Goal: Task Accomplishment & Management: Use online tool/utility

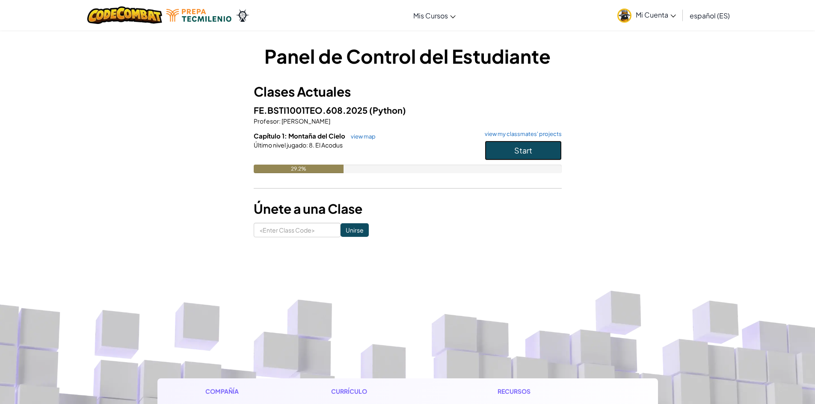
click at [507, 156] on button "Start" at bounding box center [523, 151] width 77 height 20
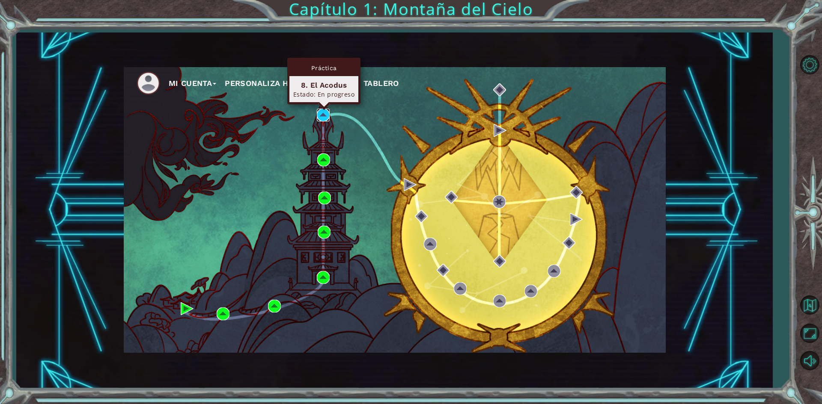
click at [325, 113] on img at bounding box center [323, 115] width 13 height 13
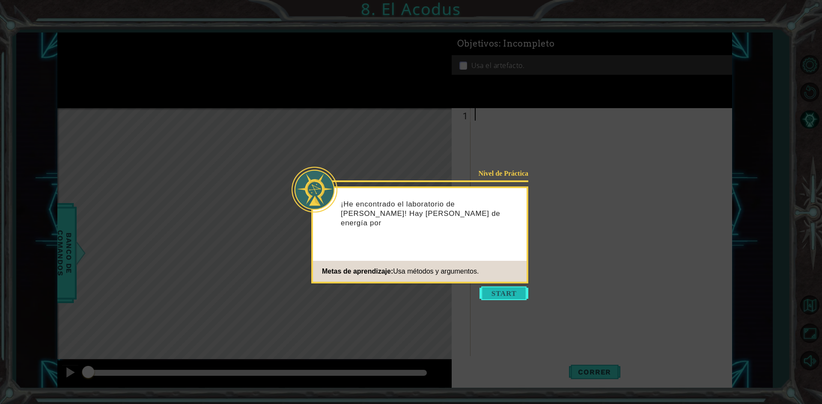
click at [495, 296] on button "Start" at bounding box center [503, 294] width 49 height 14
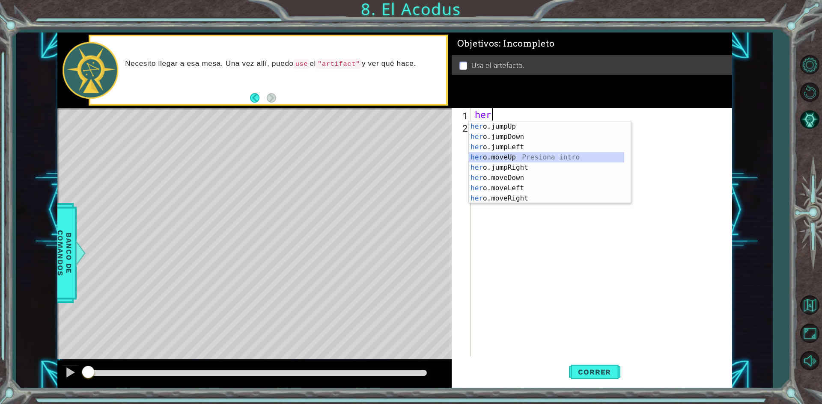
click at [578, 154] on div "her o.jumpUp Presiona intro her o.jumpDown Presiona intro her o.jumpLeft Presio…" at bounding box center [546, 173] width 155 height 103
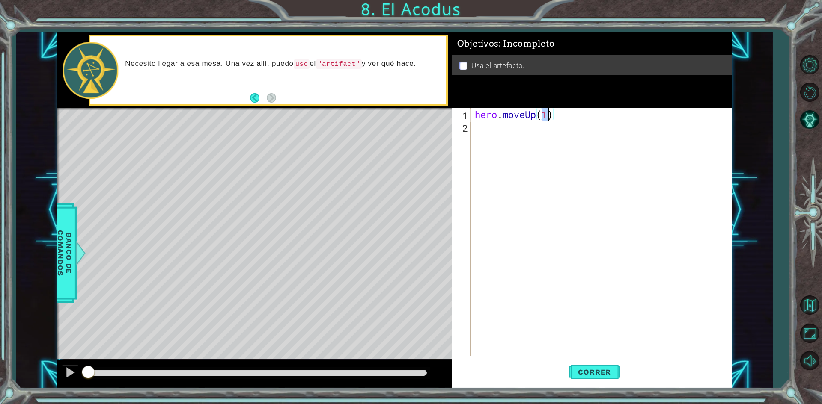
scroll to position [0, 3]
type textarea "hero.moveUp(2)"
click at [578, 372] on span "Correr" at bounding box center [594, 372] width 50 height 9
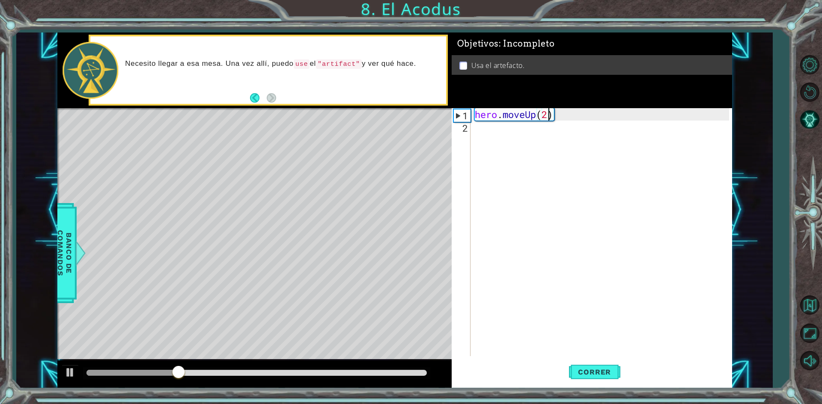
click at [517, 131] on div "hero . moveUp ( 2 )" at bounding box center [603, 244] width 260 height 273
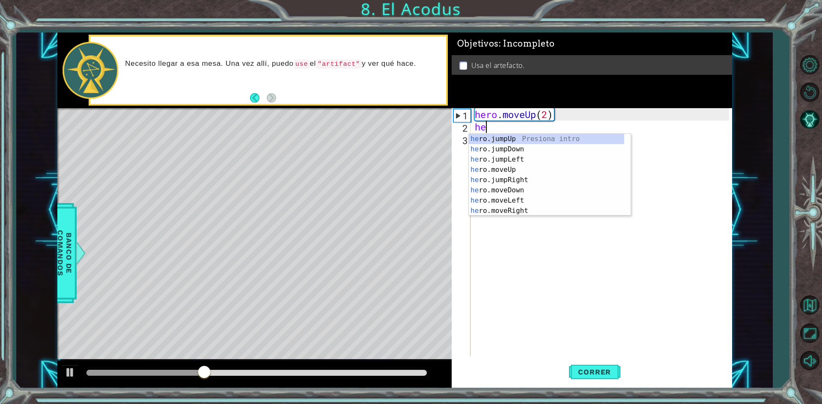
type textarea "hero"
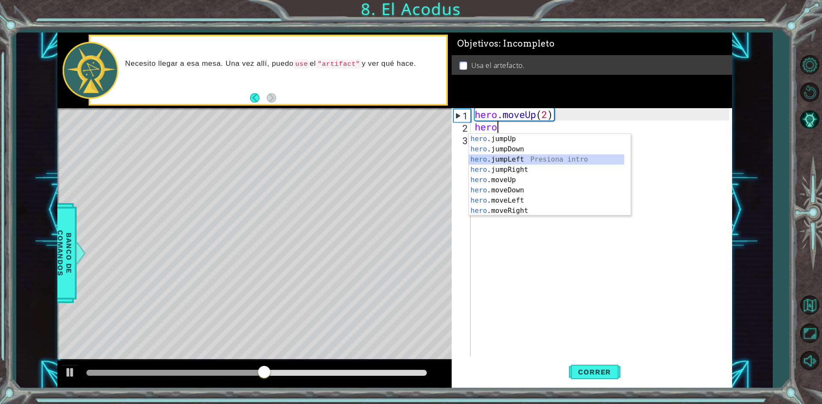
click at [516, 163] on div "hero .jumpUp Presiona intro hero .jumpDown Presiona intro hero .jumpLeft Presio…" at bounding box center [546, 185] width 155 height 103
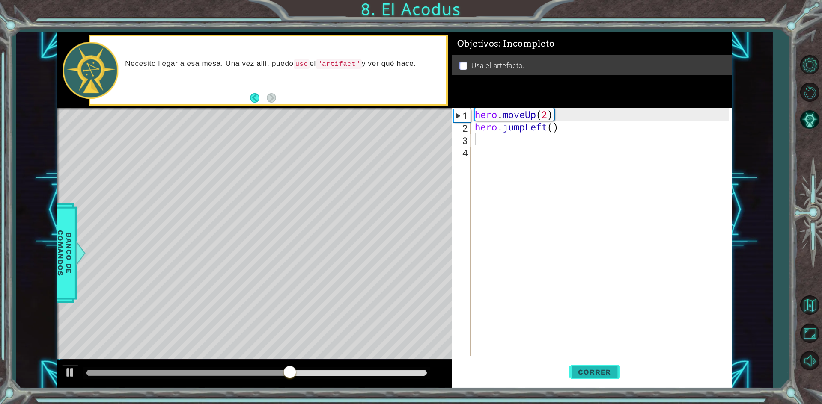
click at [588, 368] on span "Correr" at bounding box center [594, 372] width 50 height 9
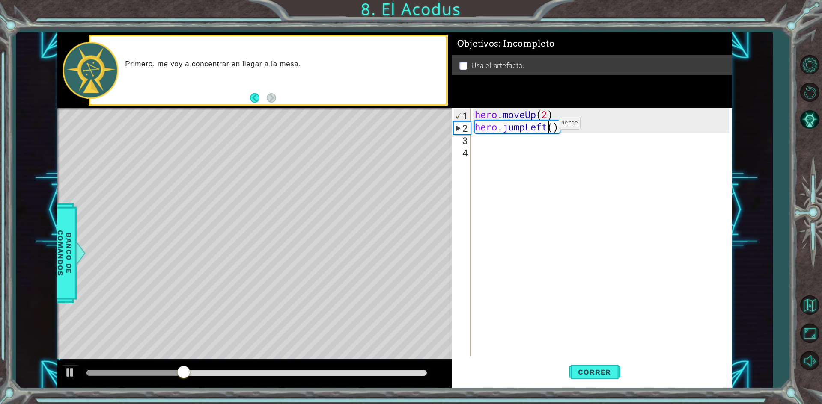
click at [546, 125] on div "hero . moveUp ( 2 ) hero . jumpLeft ( )" at bounding box center [603, 244] width 260 height 273
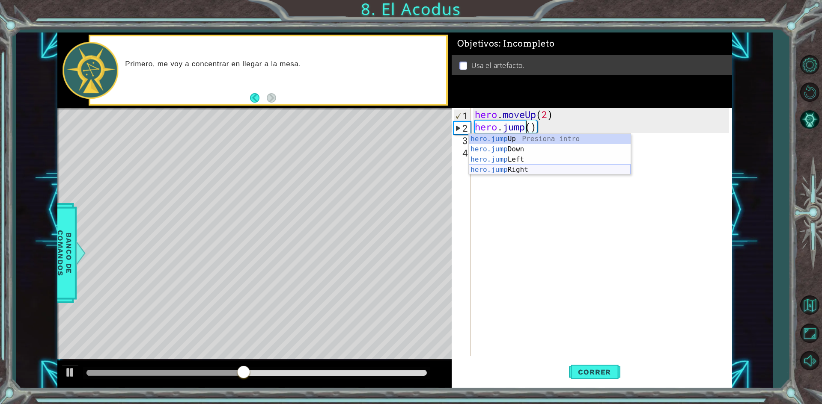
click at [546, 168] on div "hero.jump Up Presiona intro hero.jump Down Presiona intro hero.jump Left Presio…" at bounding box center [550, 165] width 162 height 62
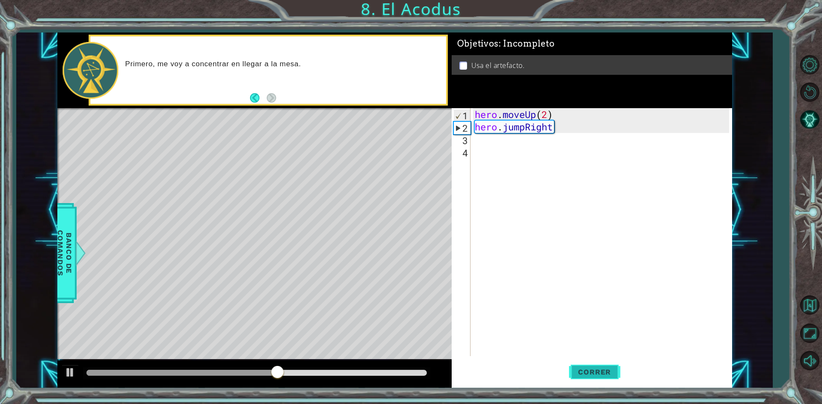
click at [585, 386] on button "Correr" at bounding box center [594, 373] width 51 height 28
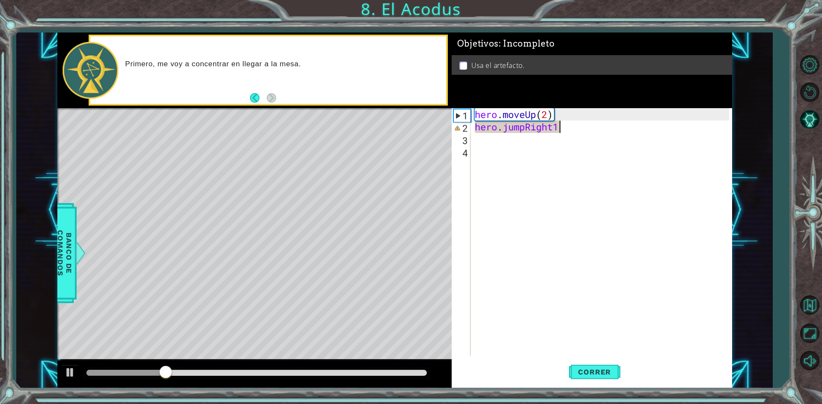
scroll to position [0, 3]
click at [589, 377] on button "Correr" at bounding box center [594, 373] width 51 height 28
click at [524, 128] on div "hero . moveUp ( 2 ) hero . jumpRight ( 1 )" at bounding box center [603, 244] width 260 height 273
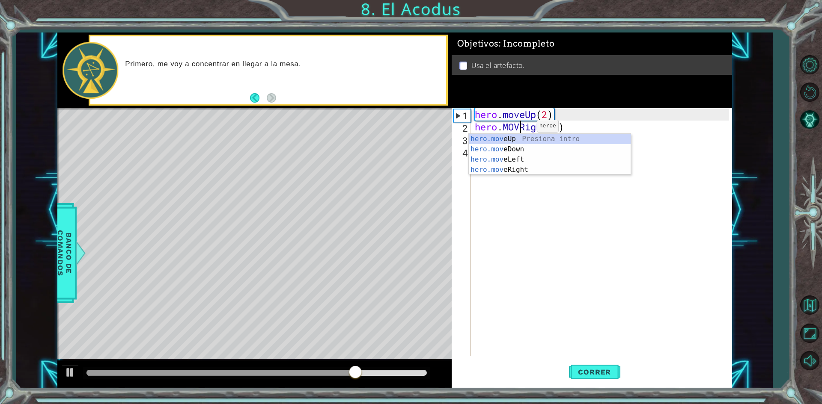
scroll to position [0, 2]
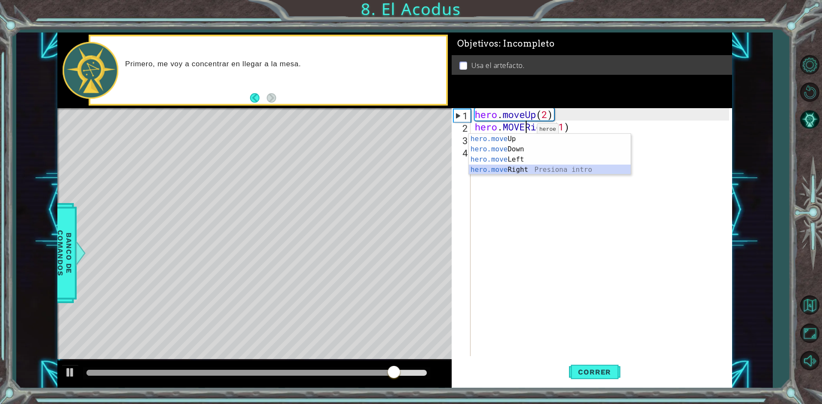
click at [528, 172] on div "hero.move Up Presiona intro hero.move Down Presiona intro hero.move Left Presio…" at bounding box center [550, 165] width 162 height 62
type textarea "hero.moveRight(1)(1)"
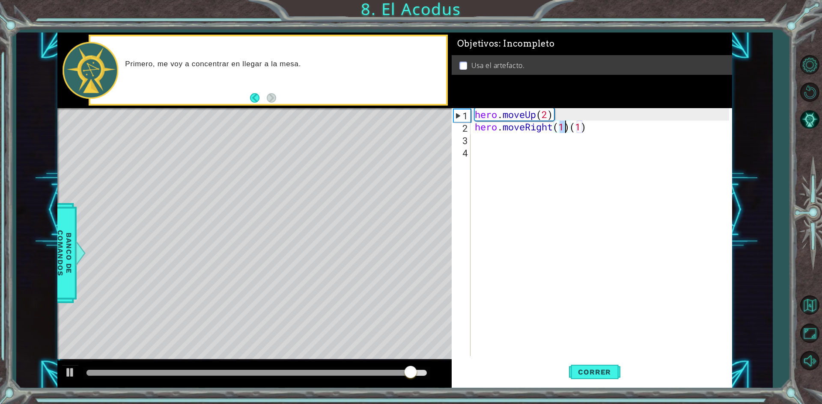
click at [617, 133] on div "hero . moveUp ( 2 ) hero . moveRight ( 1 ) ( 1 )" at bounding box center [603, 244] width 260 height 273
click at [599, 127] on div "hero . moveUp ( 2 ) hero . moveRight ( 1 ) ( 1 )" at bounding box center [603, 244] width 260 height 273
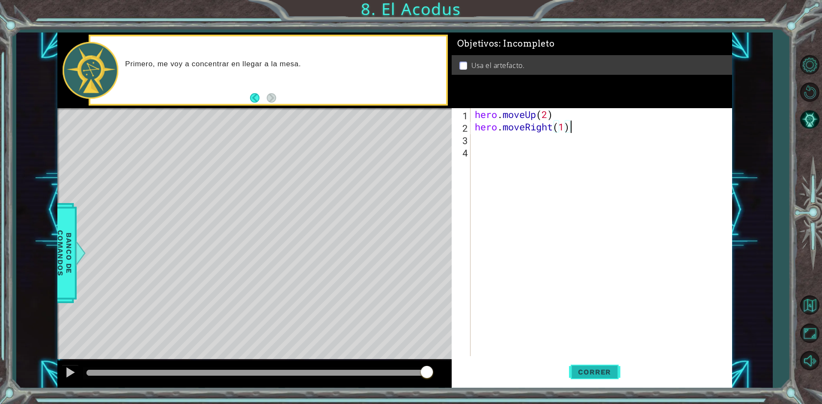
click at [600, 377] on button "Correr" at bounding box center [594, 373] width 51 height 28
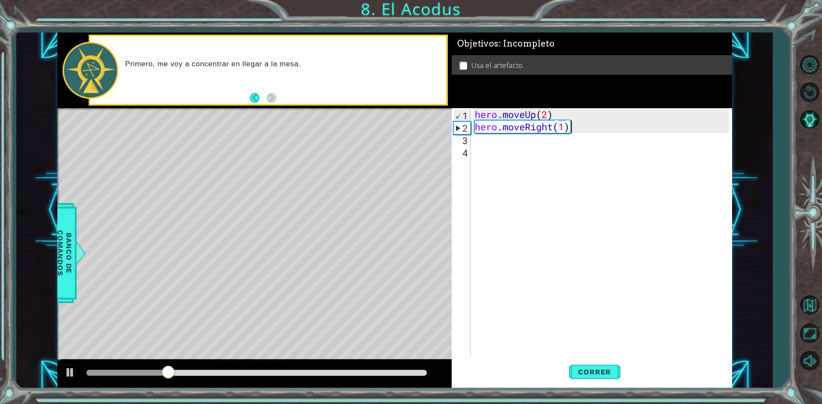
click at [582, 129] on div "hero . moveUp ( 2 ) hero . moveRight ( 1 )" at bounding box center [603, 244] width 260 height 273
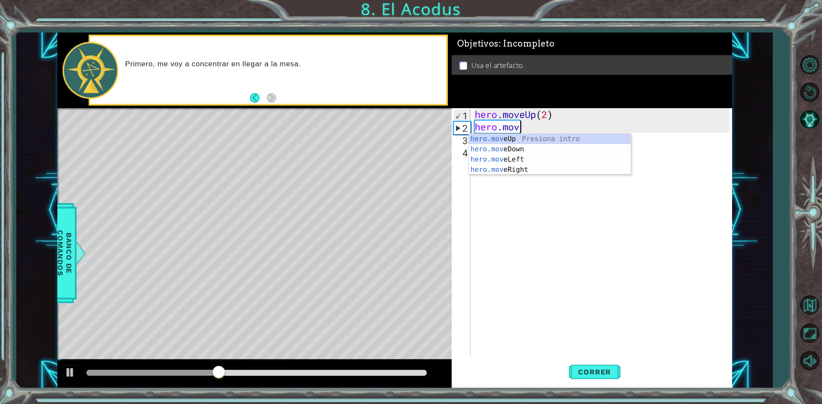
type textarea "h"
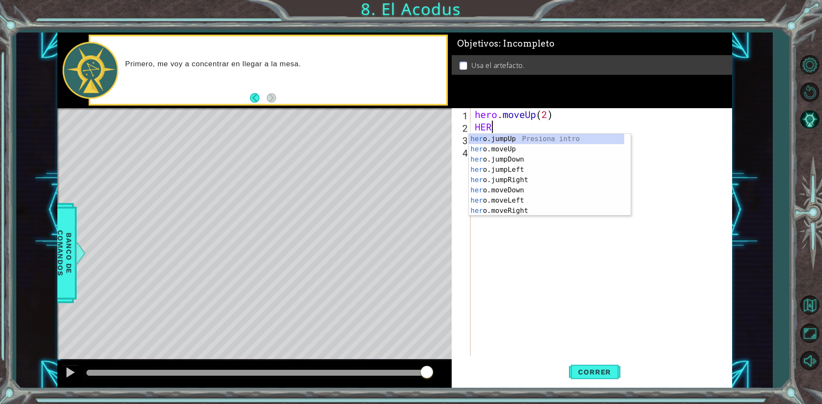
scroll to position [0, 0]
click at [527, 203] on div "hero .jumpUp Presiona intro hero .jumpDown Presiona intro hero .jumpLeft Presio…" at bounding box center [546, 185] width 155 height 103
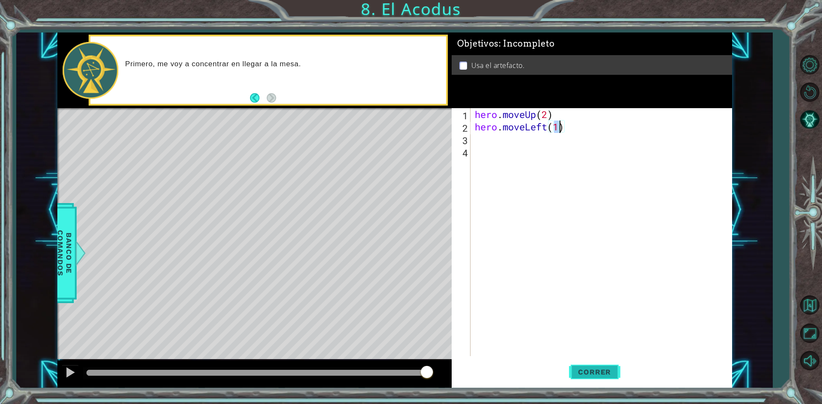
type textarea "hero.moveLeft(1)"
click at [587, 368] on span "Correr" at bounding box center [594, 372] width 50 height 9
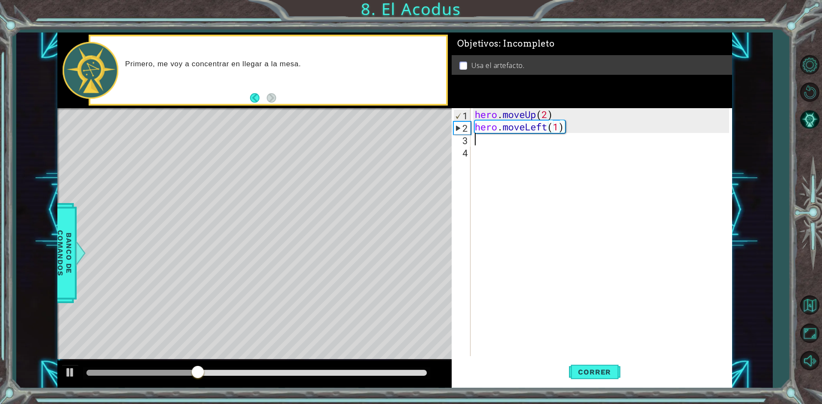
click at [478, 141] on div "hero . moveUp ( 2 ) hero . moveLeft ( 1 )" at bounding box center [603, 244] width 260 height 273
type textarea "Y"
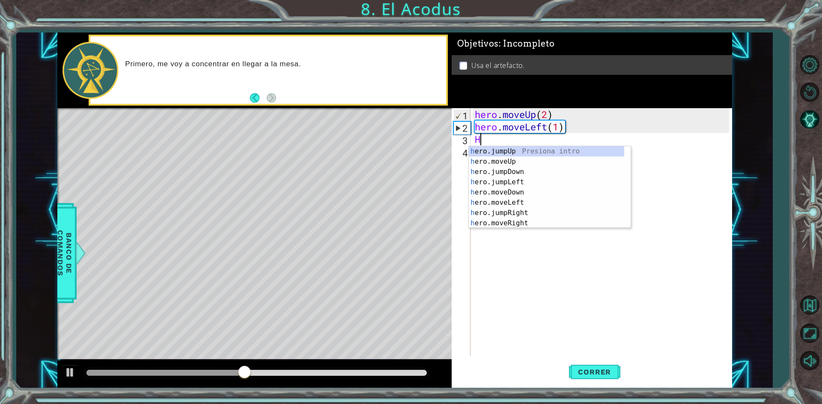
type textarea "HR"
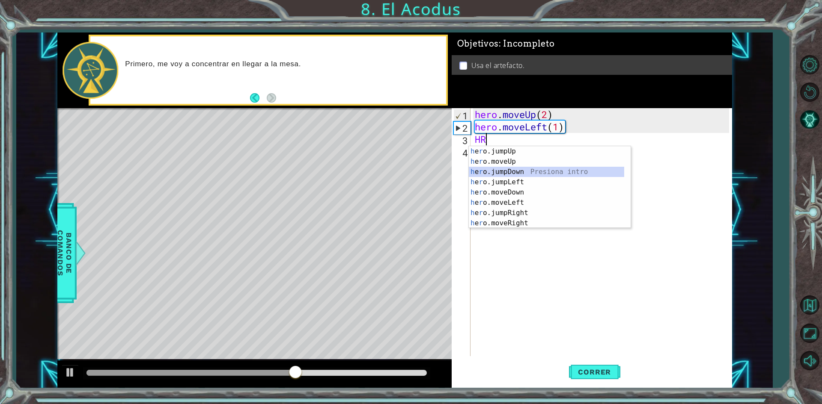
click at [511, 175] on div "h e r o.jumpUp Presiona intro h e r o.moveUp Presiona intro h e r o.jumpDown Pr…" at bounding box center [546, 197] width 155 height 103
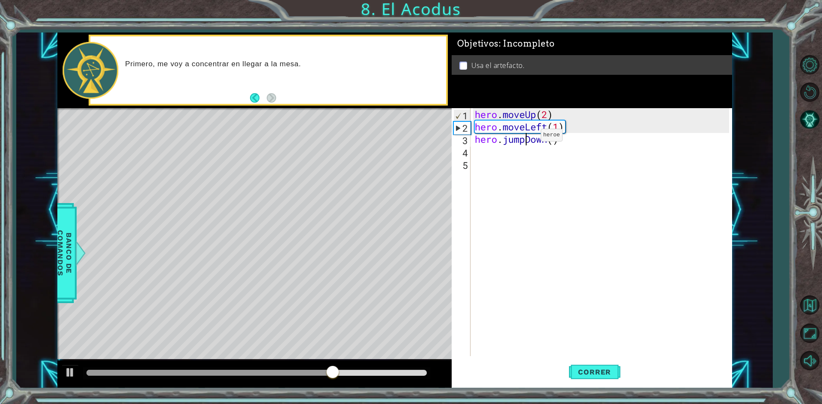
click at [528, 137] on div "hero . moveUp ( 2 ) hero . moveLeft ( 1 ) hero . jumpDown ( )" at bounding box center [603, 244] width 260 height 273
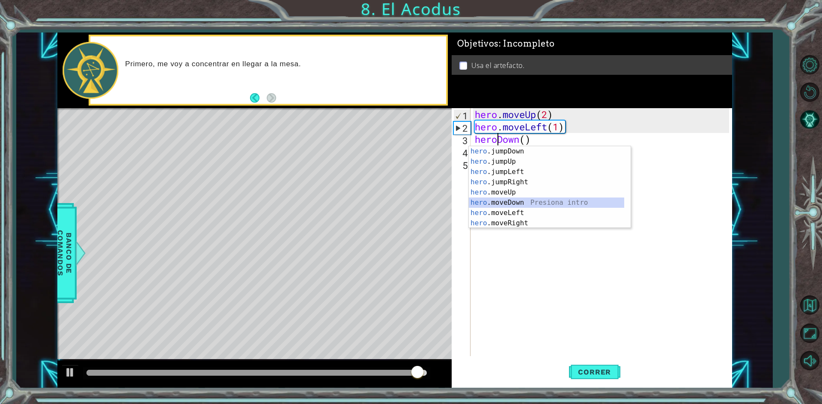
click at [492, 201] on div "hero .jumpDown Presiona intro hero .jumpUp Presiona intro hero .jumpLeft Presio…" at bounding box center [546, 197] width 155 height 103
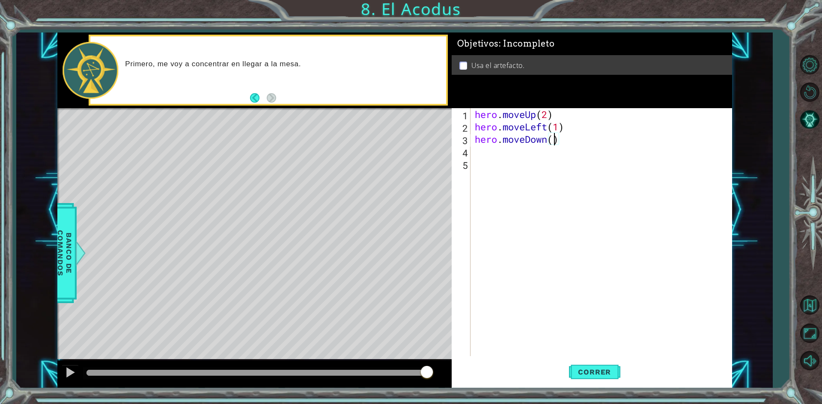
scroll to position [0, 3]
type textarea "hero.moveDown(2)"
click at [619, 371] on button "Correr" at bounding box center [594, 373] width 51 height 28
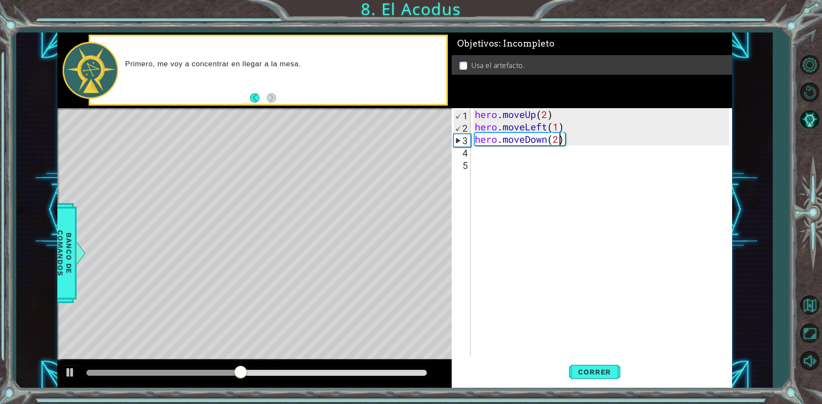
click at [487, 155] on div "hero . moveUp ( 2 ) hero . moveLeft ( 1 ) hero . moveDown ( 2 )" at bounding box center [603, 244] width 260 height 273
type textarea "H"
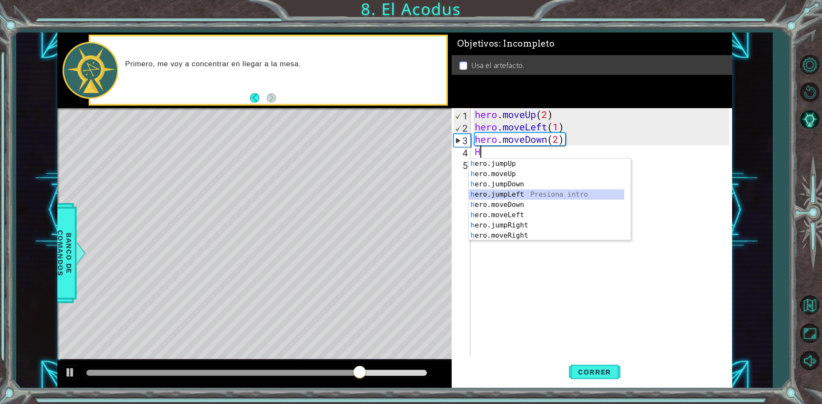
click at [519, 198] on div "h ero.jumpUp Presiona intro h ero.moveUp Presiona intro h ero.jumpDown Presiona…" at bounding box center [546, 210] width 155 height 103
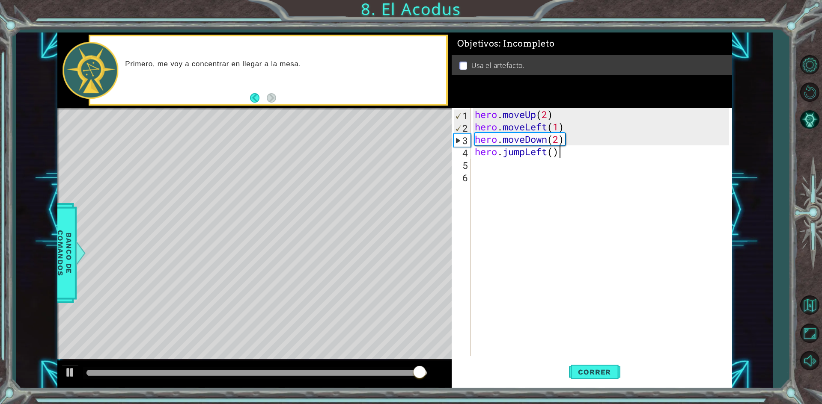
click at [557, 154] on div "hero . moveUp ( 2 ) hero . moveLeft ( 1 ) hero . moveDown ( 2 ) hero . jumpLeft…" at bounding box center [603, 244] width 260 height 273
click at [552, 154] on div "hero . moveUp ( 2 ) hero . moveLeft ( 1 ) hero . moveDown ( 2 ) hero . jumpLeft…" at bounding box center [603, 244] width 260 height 273
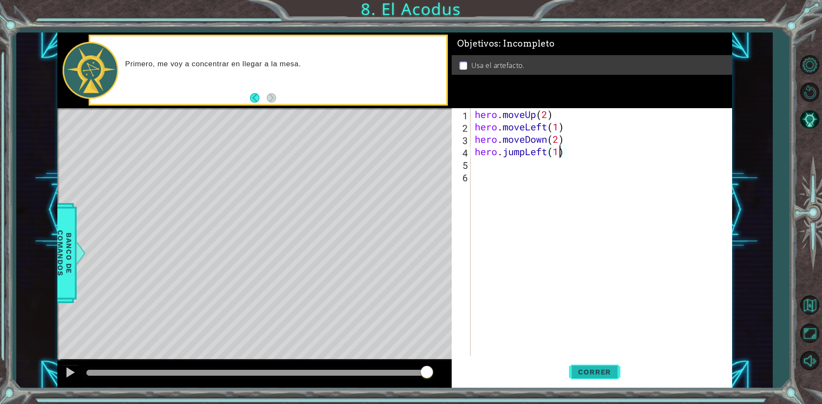
type textarea "hero.jumpLeft(1)"
click at [608, 378] on button "Correr" at bounding box center [594, 373] width 51 height 28
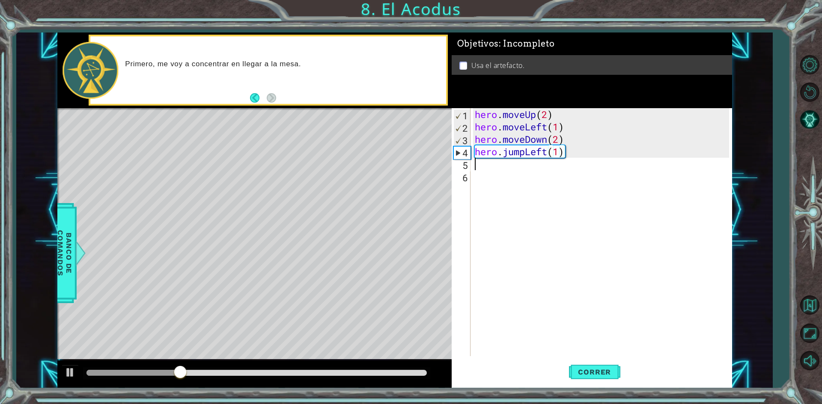
click at [486, 169] on div "hero . moveUp ( 2 ) hero . moveLeft ( 1 ) hero . moveDown ( 2 ) hero . jumpLeft…" at bounding box center [603, 244] width 260 height 273
type textarea "H"
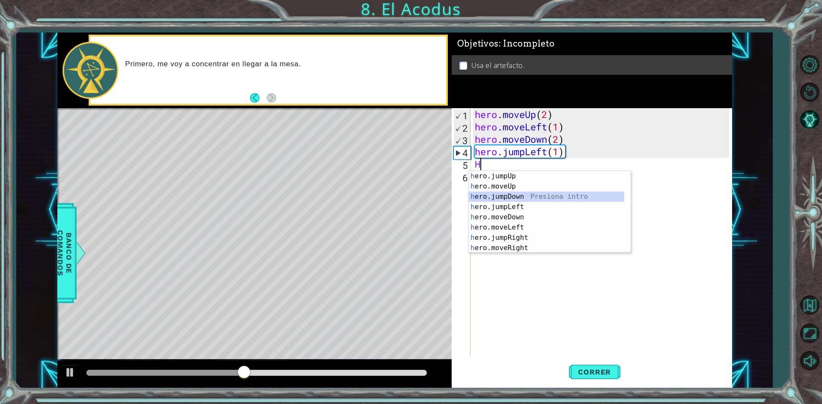
click at [491, 193] on div "h ero.jumpUp Presiona intro h ero.moveUp Presiona intro h ero.jumpDown Presiona…" at bounding box center [546, 222] width 155 height 103
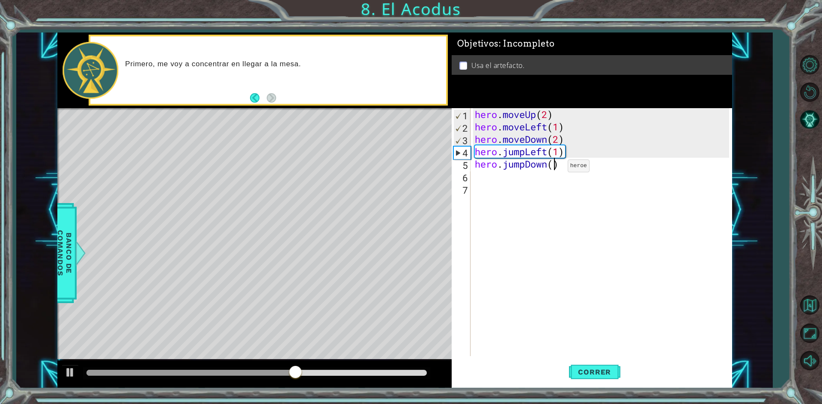
click at [555, 168] on div "hero . moveUp ( 2 ) hero . moveLeft ( 1 ) hero . moveDown ( 2 ) hero . jumpLeft…" at bounding box center [603, 244] width 260 height 273
type textarea "hero.jumpDown(2)"
click at [500, 175] on div "hero . moveUp ( 2 ) hero . moveLeft ( 1 ) hero . moveDown ( 2 ) hero . jumpLeft…" at bounding box center [603, 244] width 260 height 273
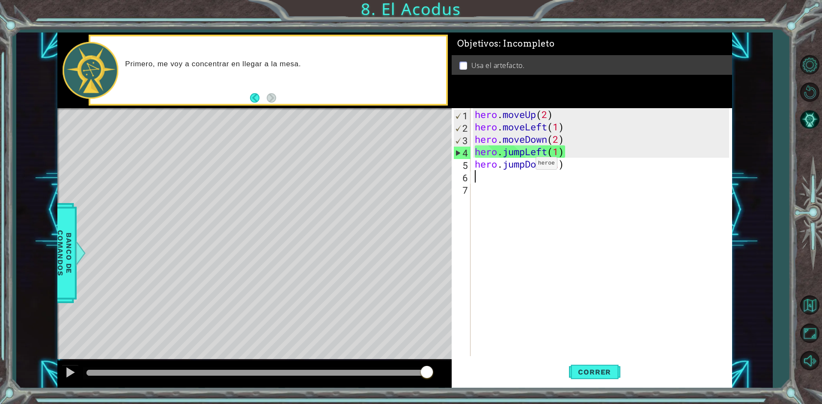
click at [522, 166] on div "hero . moveUp ( 2 ) hero . moveLeft ( 1 ) hero . moveDown ( 2 ) hero . jumpLeft…" at bounding box center [603, 244] width 260 height 273
drag, startPoint x: 556, startPoint y: 167, endPoint x: 468, endPoint y: 163, distance: 88.6
click at [468, 163] on div "hero.jumpDown(2) 1 2 3 4 5 6 7 hero . moveUp ( 2 ) hero . moveLeft ( 1 ) hero .…" at bounding box center [589, 232] width 277 height 248
drag, startPoint x: 468, startPoint y: 163, endPoint x: 470, endPoint y: 159, distance: 4.8
click at [470, 159] on div "5" at bounding box center [461, 165] width 17 height 12
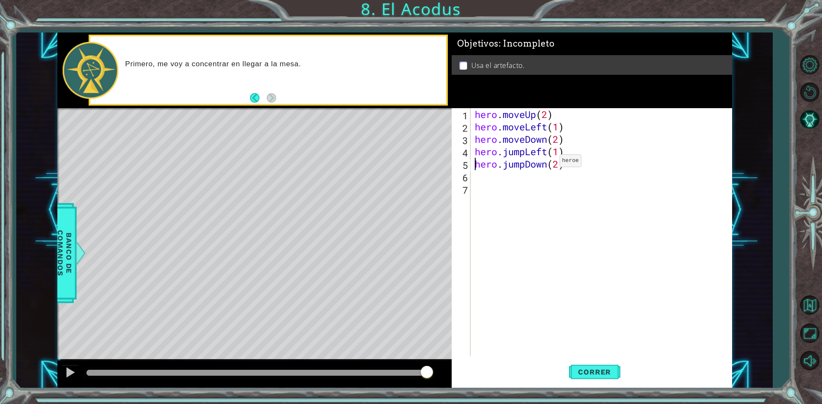
click at [546, 163] on div "hero . moveUp ( 2 ) hero . moveLeft ( 1 ) hero . moveDown ( 2 ) hero . jumpLeft…" at bounding box center [603, 244] width 260 height 273
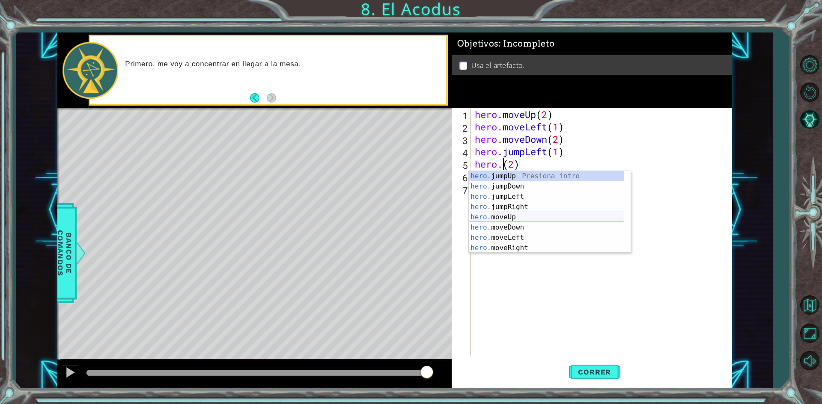
click at [519, 222] on div "hero. jumpUp Presiona intro hero. jumpDown Presiona intro hero. jumpLeft Presio…" at bounding box center [546, 222] width 155 height 103
type textarea "hero.moveUp(1)(2)"
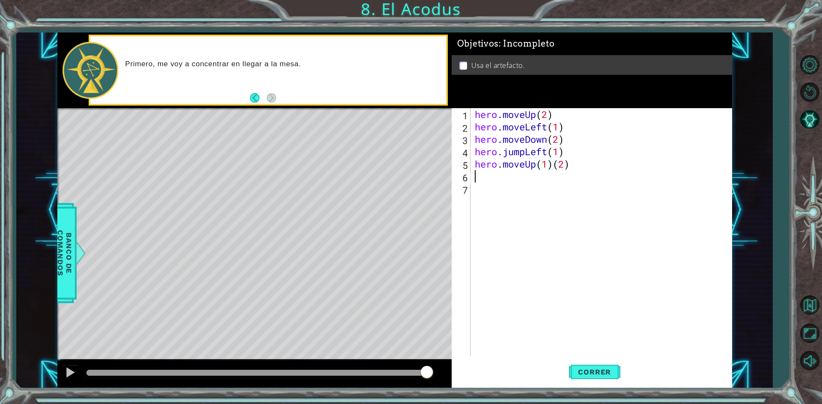
click at [500, 175] on div "hero . moveUp ( 2 ) hero . moveLeft ( 1 ) hero . moveDown ( 2 ) hero . jumpLeft…" at bounding box center [603, 244] width 260 height 273
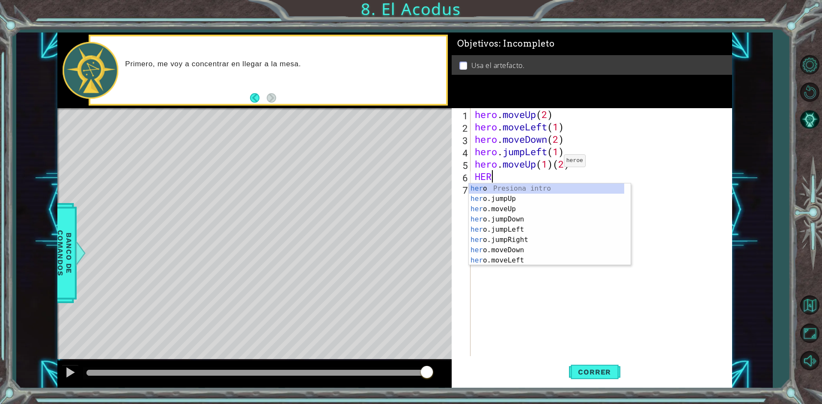
click at [551, 163] on div "hero . moveUp ( 2 ) hero . moveLeft ( 1 ) hero . moveDown ( 2 ) hero . jumpLeft…" at bounding box center [603, 244] width 260 height 273
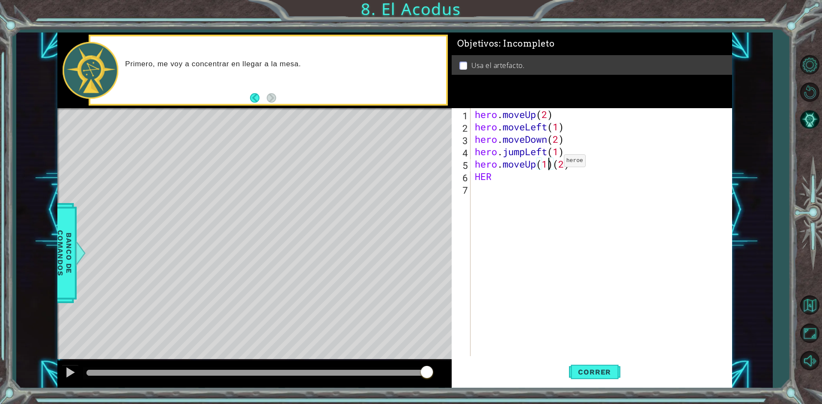
click at [551, 164] on div "hero . moveUp ( 2 ) hero . moveLeft ( 1 ) hero . moveDown ( 2 ) hero . jumpLeft…" at bounding box center [603, 244] width 260 height 273
click at [553, 169] on div "hero . moveUp ( 2 ) hero . moveLeft ( 1 ) hero . moveDown ( 2 ) hero . jumpLeft…" at bounding box center [603, 244] width 260 height 273
type textarea "hero.moveUp(2)"
click at [522, 183] on div "hero . moveUp ( 2 ) hero . moveLeft ( 1 ) hero . moveDown ( 2 ) hero . jumpLeft…" at bounding box center [602, 244] width 261 height 273
click at [512, 176] on div "hero . moveUp ( 2 ) hero . moveLeft ( 1 ) hero . moveDown ( 2 ) hero . jumpLeft…" at bounding box center [602, 244] width 261 height 273
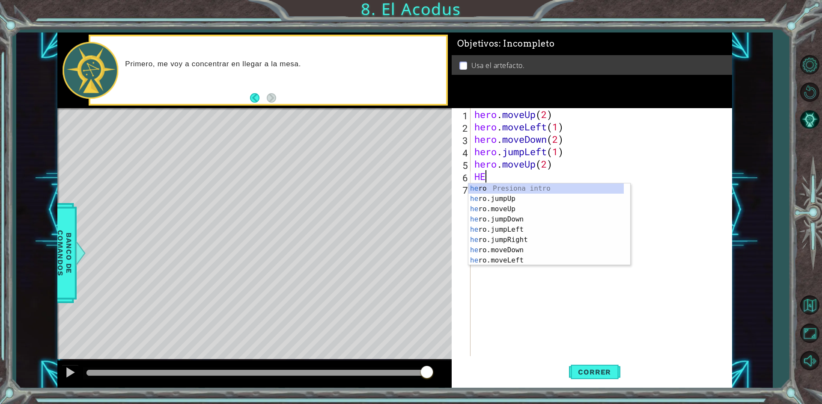
type textarea "H"
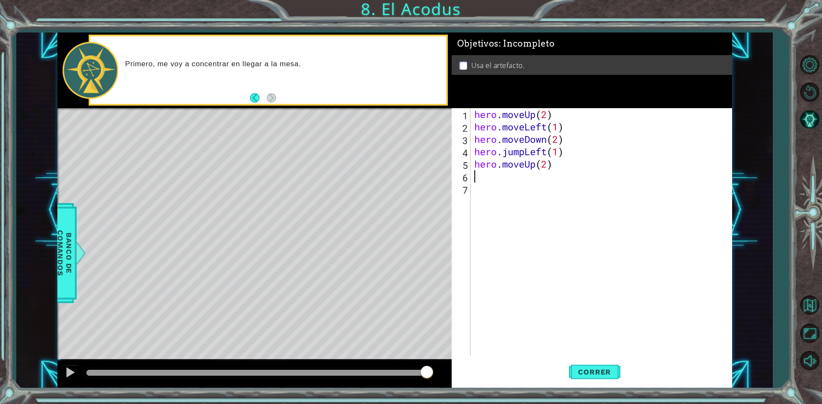
type textarea "h"
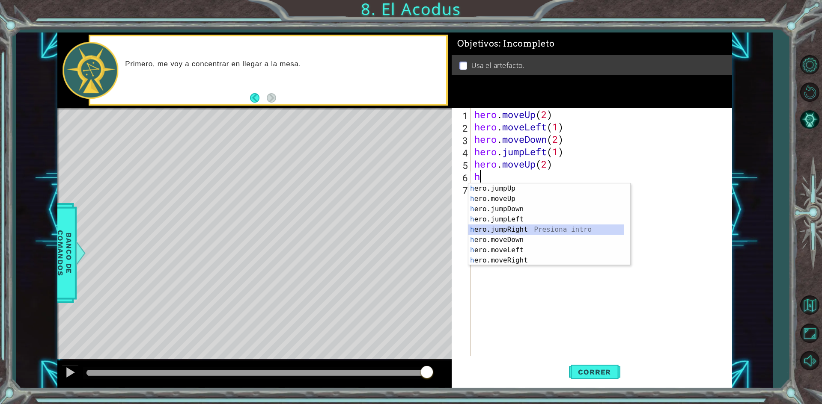
click at [509, 227] on div "h ero.jumpUp Presiona intro h ero.moveUp Presiona intro h ero.jumpDown Presiona…" at bounding box center [545, 235] width 155 height 103
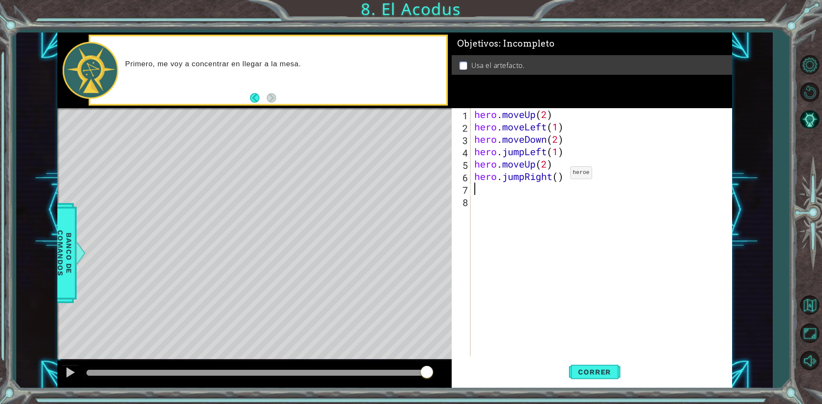
click at [557, 175] on div "hero . moveUp ( 2 ) hero . moveLeft ( 1 ) hero . moveDown ( 2 ) hero . jumpLeft…" at bounding box center [602, 244] width 261 height 273
click at [601, 374] on span "Correr" at bounding box center [594, 372] width 50 height 9
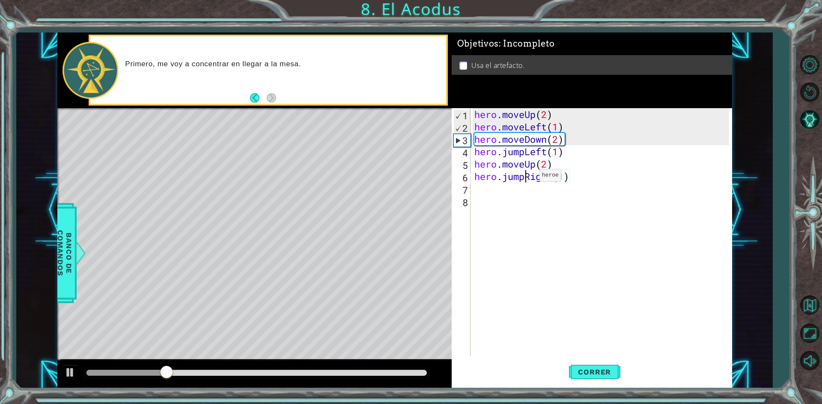
click at [526, 178] on div "hero . moveUp ( 2 ) hero . moveLeft ( 1 ) hero . moveDown ( 2 ) hero . jumpLeft…" at bounding box center [602, 244] width 261 height 273
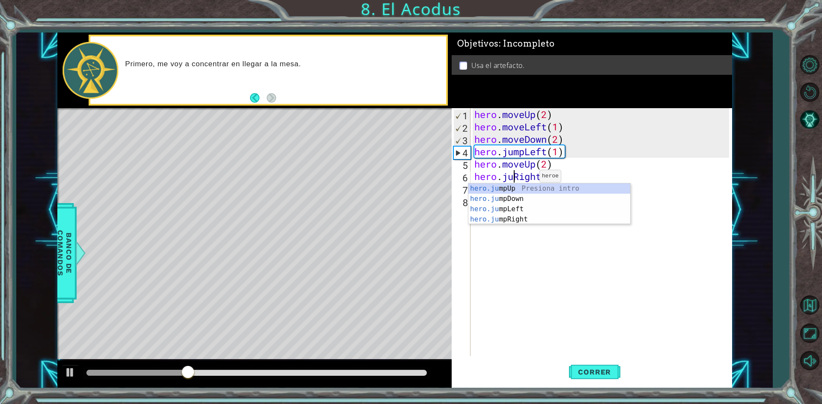
scroll to position [0, 3]
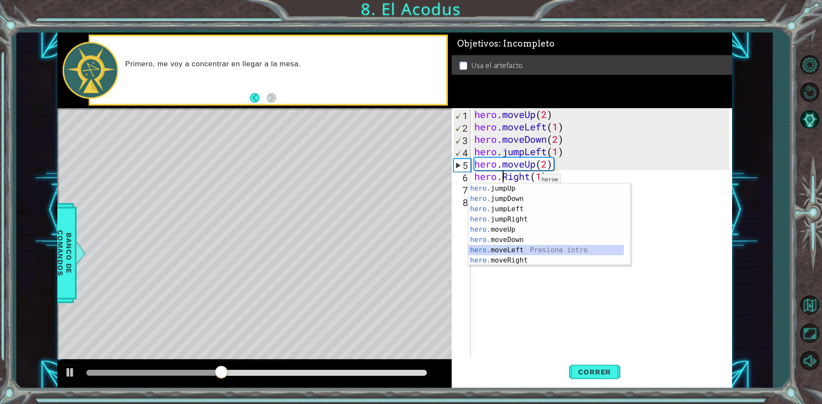
click at [519, 246] on div "hero. jumpUp Presiona intro hero. jumpDown Presiona intro hero. jumpLeft Presio…" at bounding box center [545, 235] width 155 height 103
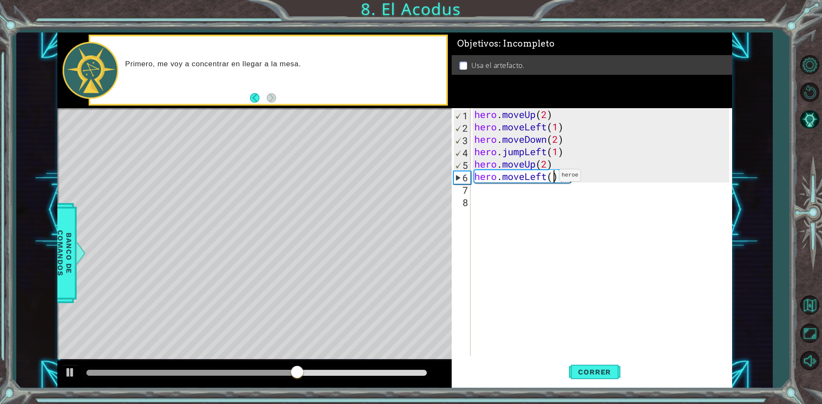
click at [546, 178] on div "hero . moveUp ( 2 ) hero . moveLeft ( 1 ) hero . moveDown ( 2 ) hero . jumpLeft…" at bounding box center [602, 244] width 261 height 273
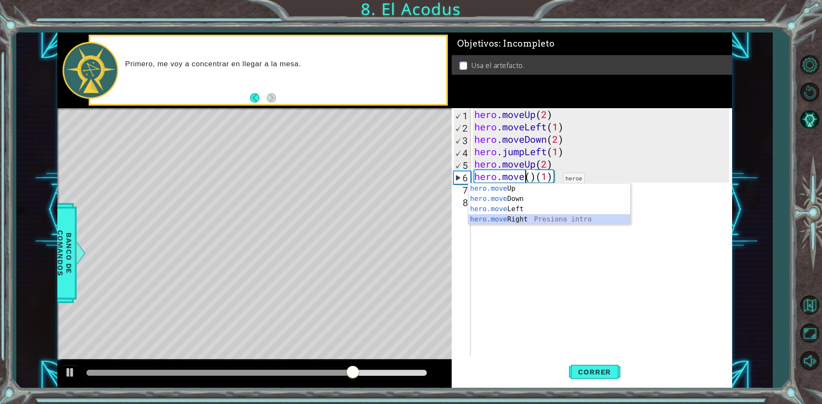
click at [563, 220] on div "hero.move Up Presiona intro hero.move Down Presiona intro hero.move Left Presio…" at bounding box center [549, 215] width 162 height 62
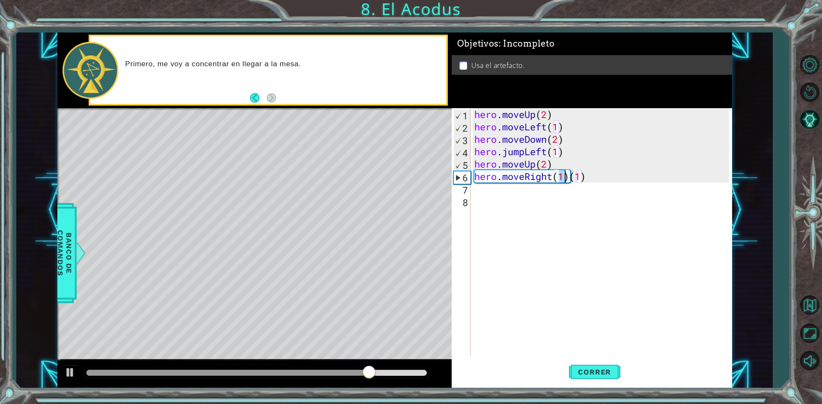
click at [588, 172] on div "hero . moveUp ( 2 ) hero . moveLeft ( 1 ) hero . moveDown ( 2 ) hero . jumpLeft…" at bounding box center [602, 244] width 261 height 273
type textarea "hero.moveRight(1)"
click at [589, 366] on button "Correr" at bounding box center [594, 373] width 51 height 28
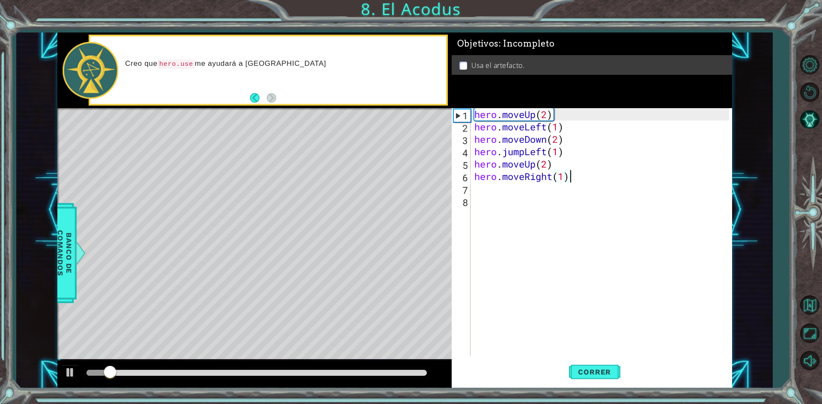
click at [507, 191] on div "hero . moveUp ( 2 ) hero . moveLeft ( 1 ) hero . moveDown ( 2 ) hero . jumpLeft…" at bounding box center [602, 244] width 261 height 273
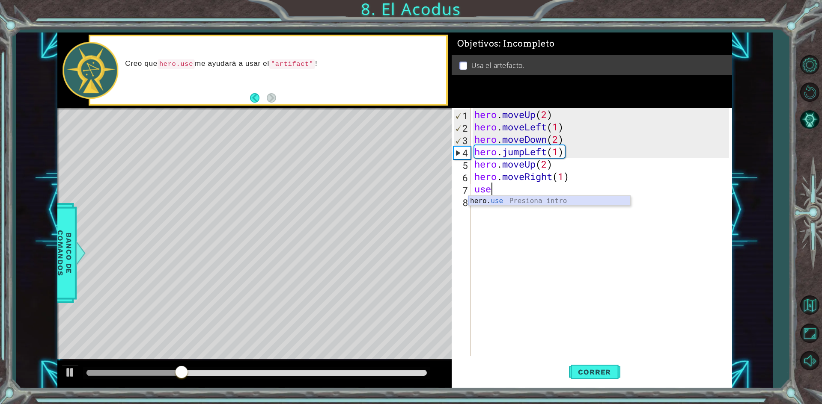
click at [506, 205] on div "hero. use Presiona intro" at bounding box center [549, 211] width 162 height 31
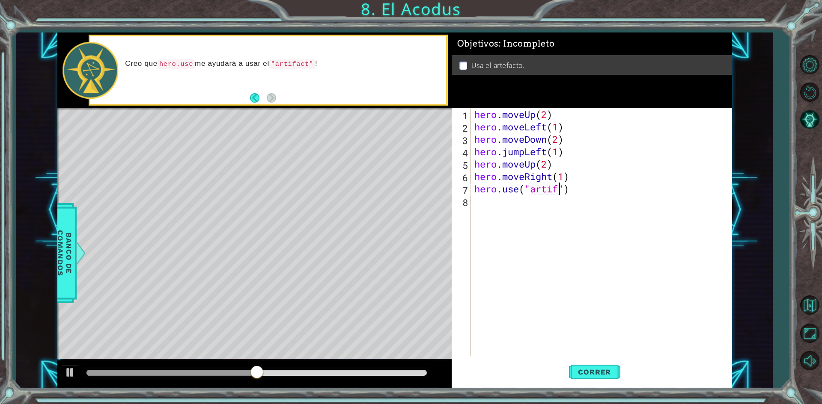
scroll to position [0, 4]
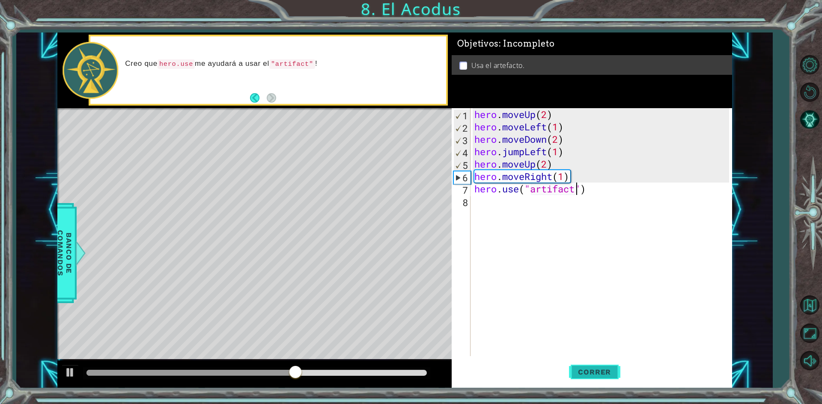
type textarea "hero.use("artifact")"
click at [593, 373] on span "Correr" at bounding box center [594, 372] width 50 height 9
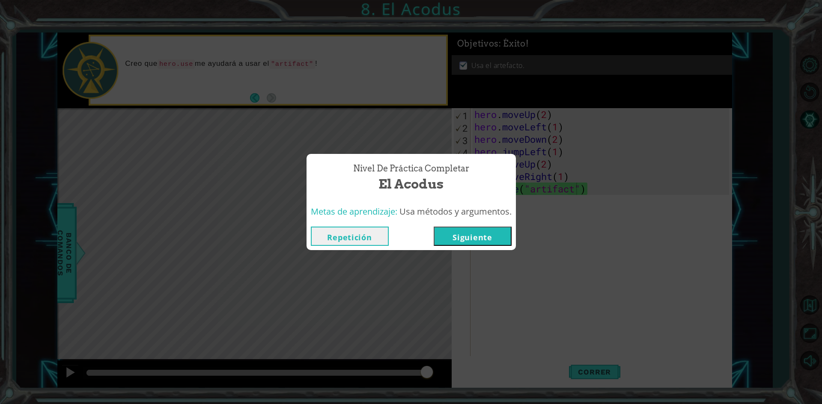
click at [491, 231] on button "Siguiente" at bounding box center [472, 236] width 78 height 19
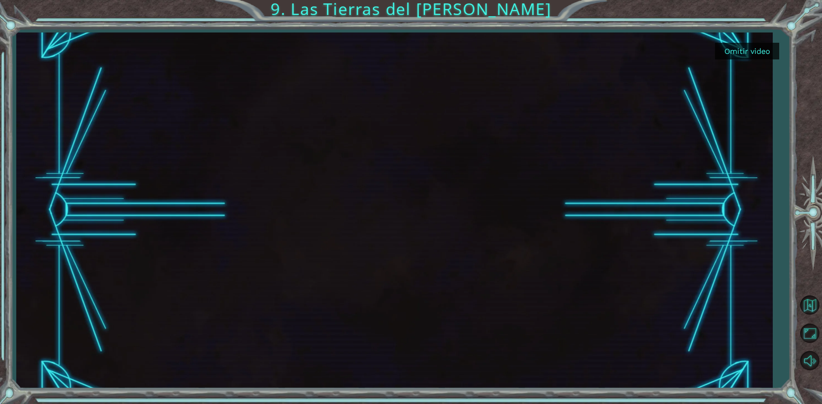
click at [745, 47] on button "Omitir video" at bounding box center [747, 51] width 64 height 17
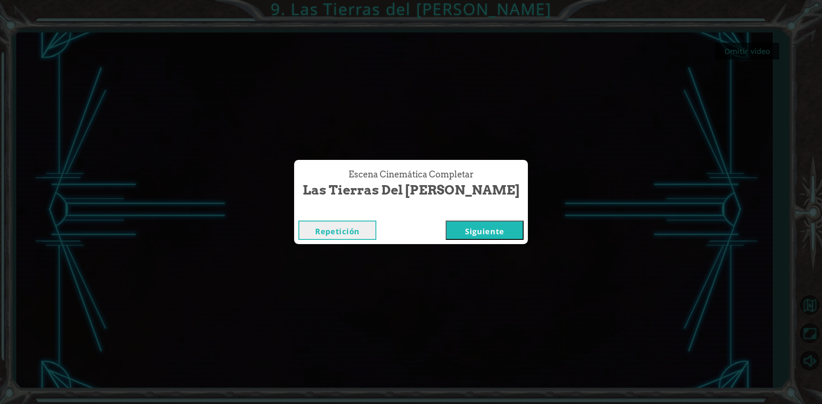
click at [464, 227] on button "Siguiente" at bounding box center [484, 230] width 78 height 19
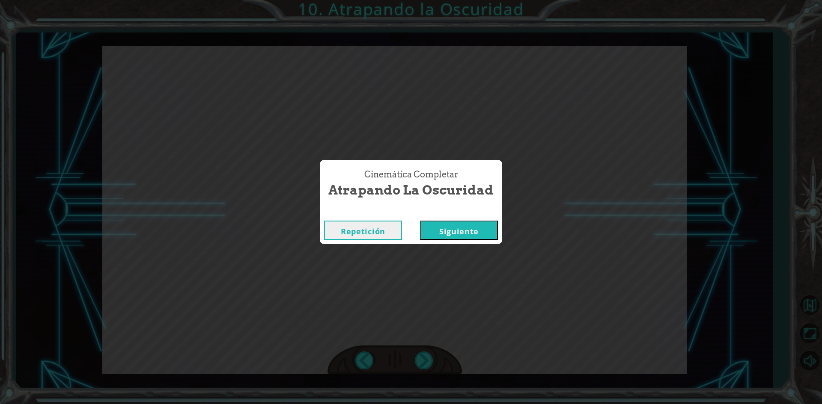
click at [439, 229] on button "Siguiente" at bounding box center [459, 230] width 78 height 19
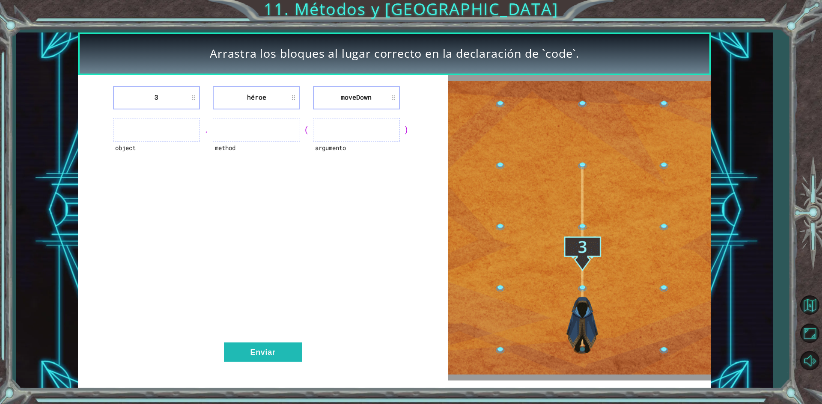
click at [141, 137] on ul at bounding box center [156, 130] width 87 height 24
click at [141, 132] on ul at bounding box center [156, 130] width 87 height 24
click at [283, 353] on button "Enviar" at bounding box center [263, 352] width 78 height 19
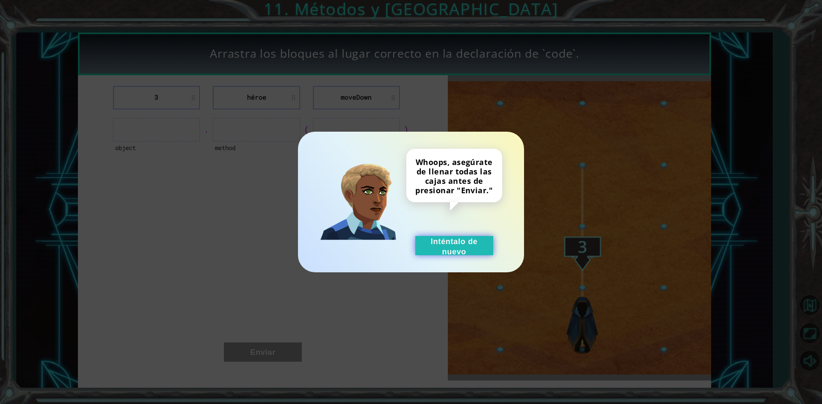
click at [469, 249] on button "Inténtalo de nuevo" at bounding box center [454, 245] width 78 height 19
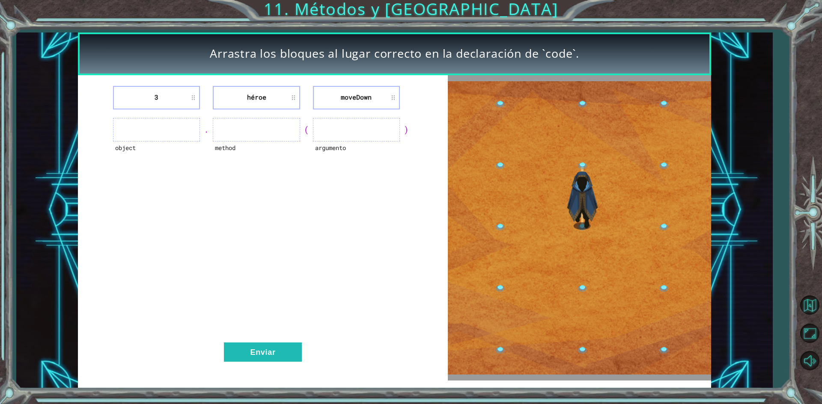
click at [193, 99] on li "3" at bounding box center [156, 98] width 87 height 24
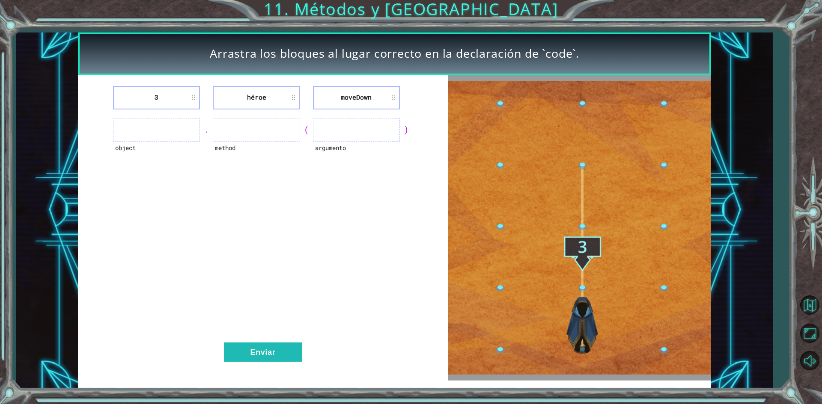
click at [193, 99] on li "3" at bounding box center [156, 98] width 87 height 24
click at [190, 128] on ul at bounding box center [156, 130] width 87 height 24
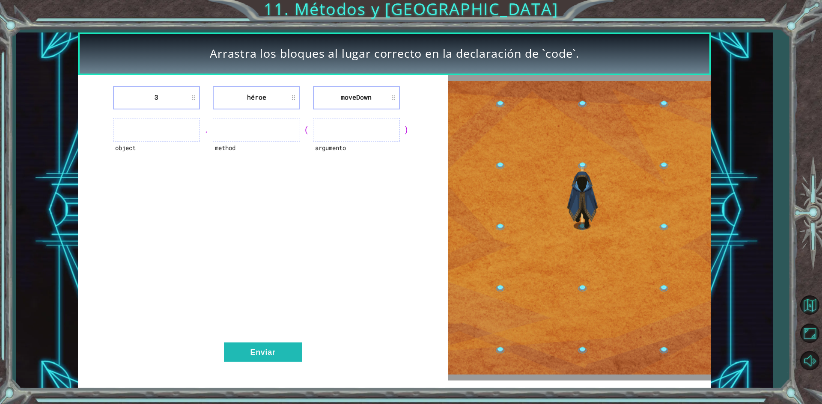
click at [190, 128] on ul at bounding box center [156, 130] width 87 height 24
click at [309, 164] on div "3 héroe [GEOGRAPHIC_DATA] object . method ( argumento ) Enviar" at bounding box center [262, 228] width 369 height 306
click at [303, 139] on div "object . method ( argumento )" at bounding box center [263, 130] width 348 height 24
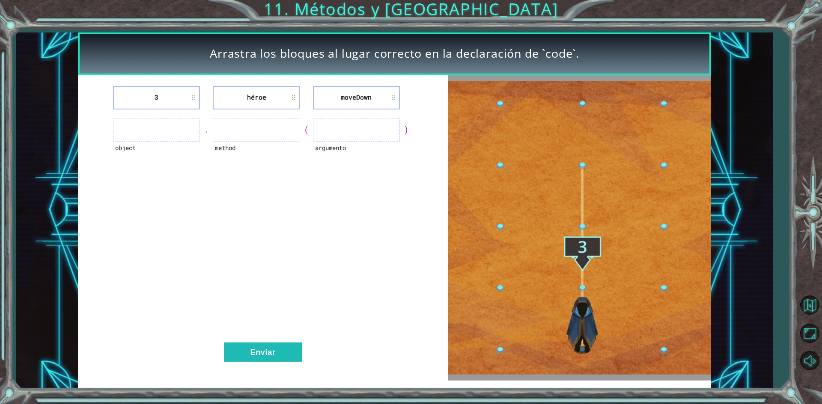
click at [347, 129] on ul at bounding box center [356, 130] width 87 height 24
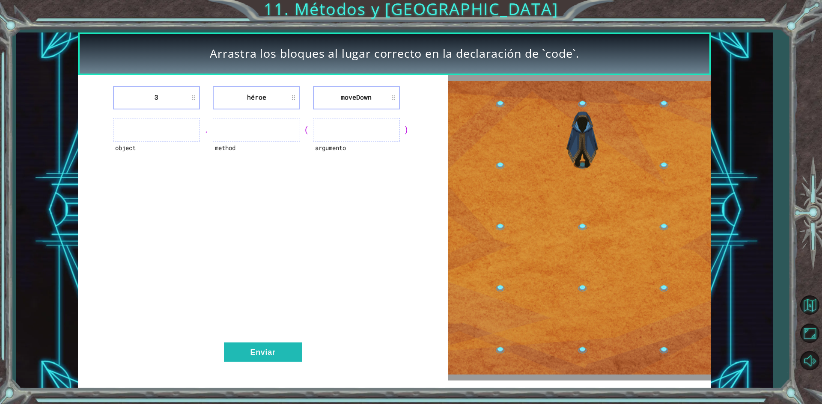
click at [273, 101] on li "héroe" at bounding box center [256, 98] width 87 height 24
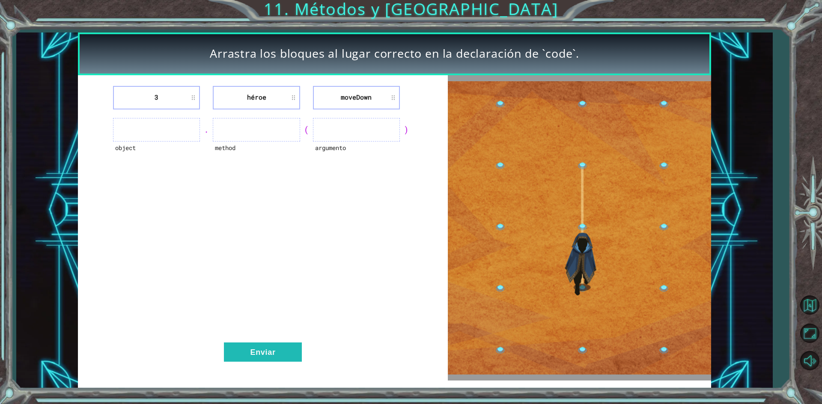
click at [174, 132] on ul at bounding box center [156, 130] width 87 height 24
click at [140, 64] on div "Arrastra los bloques al lugar correcto en la declaración de `code`." at bounding box center [394, 54] width 632 height 43
click at [156, 90] on li "3" at bounding box center [156, 98] width 87 height 24
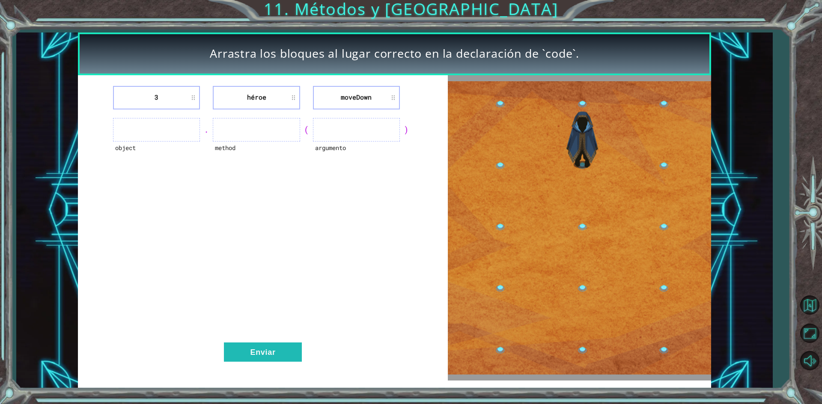
click at [164, 101] on li "3" at bounding box center [156, 98] width 87 height 24
drag, startPoint x: 164, startPoint y: 101, endPoint x: 268, endPoint y: 93, distance: 104.7
click at [268, 93] on li "héroe" at bounding box center [256, 98] width 87 height 24
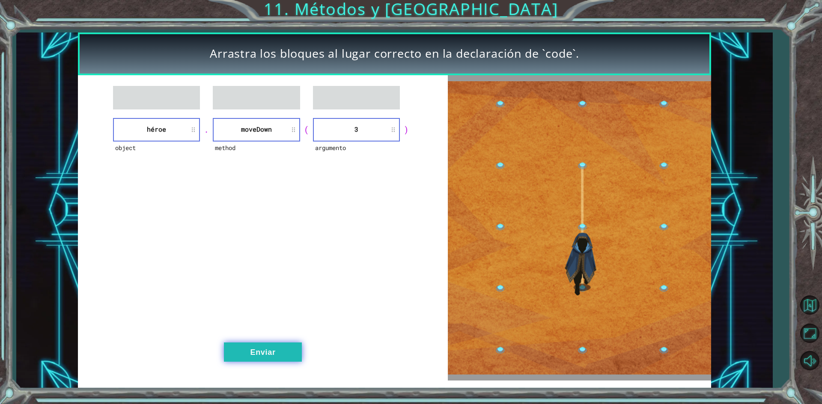
click at [229, 350] on button "Enviar" at bounding box center [263, 352] width 78 height 19
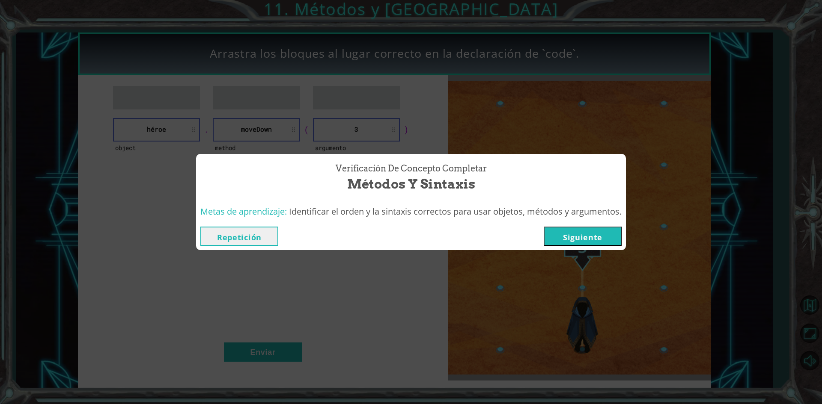
click at [608, 232] on button "Siguiente" at bounding box center [582, 236] width 78 height 19
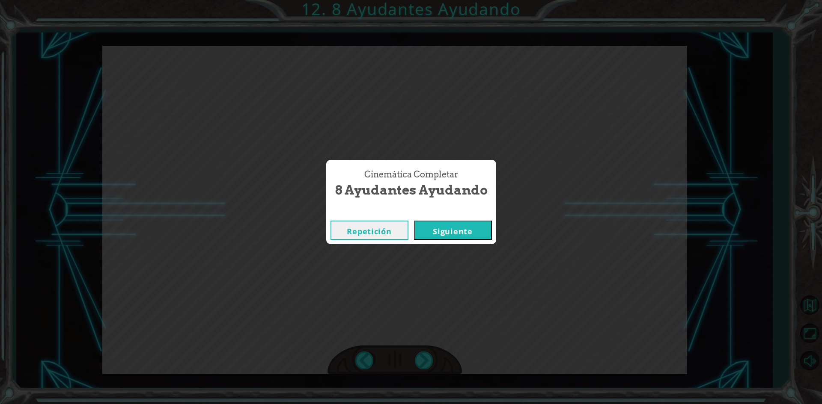
click at [441, 232] on button "Siguiente" at bounding box center [453, 230] width 78 height 19
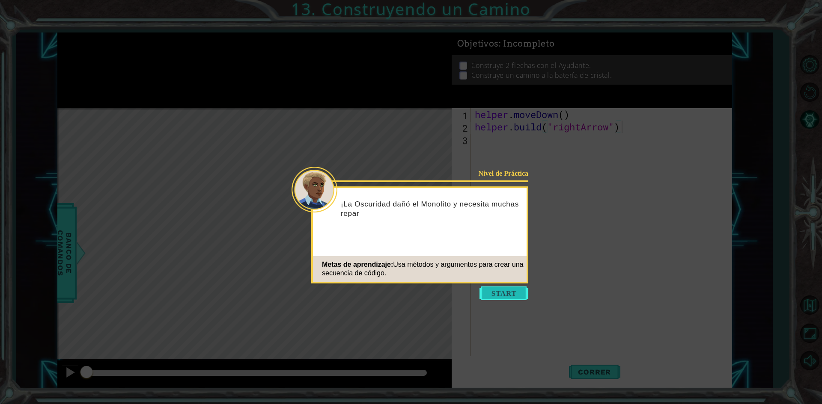
click at [524, 294] on button "Start" at bounding box center [503, 294] width 49 height 14
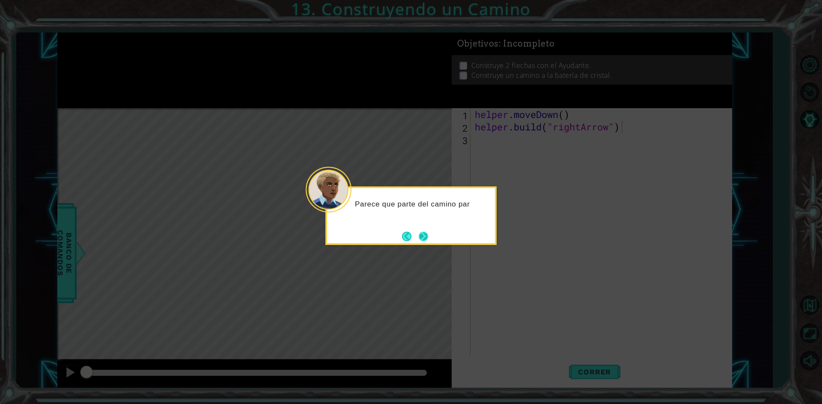
click at [421, 238] on button "Next" at bounding box center [423, 236] width 13 height 13
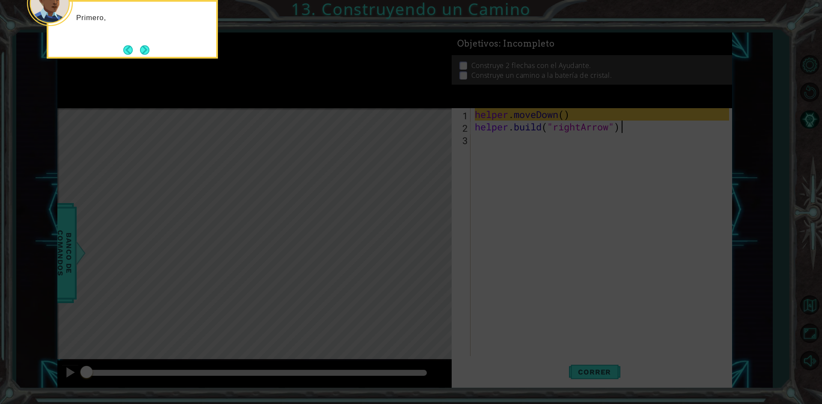
click at [505, 193] on icon at bounding box center [411, 61] width 822 height 688
click at [404, 246] on icon at bounding box center [411, 61] width 822 height 688
click at [420, 235] on icon at bounding box center [411, 61] width 822 height 688
click at [149, 52] on button "Next" at bounding box center [145, 50] width 10 height 10
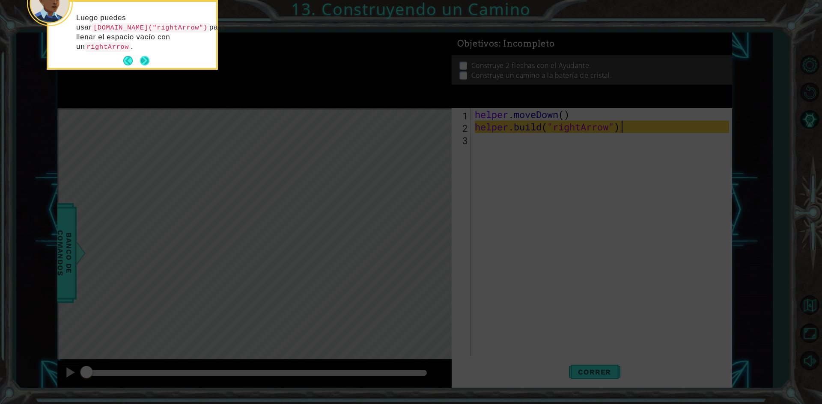
click at [141, 56] on button "Next" at bounding box center [144, 60] width 9 height 9
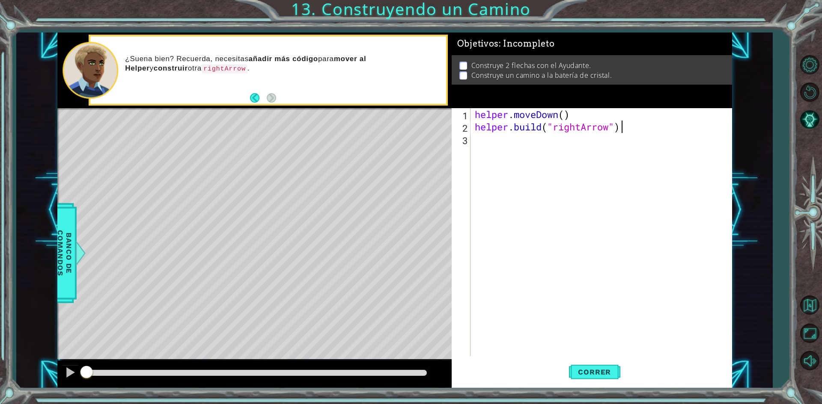
click at [475, 145] on div "helper . moveDown ( ) helper . build ( "rightArrow" )" at bounding box center [603, 244] width 260 height 273
click at [602, 363] on button "Correr" at bounding box center [594, 373] width 51 height 28
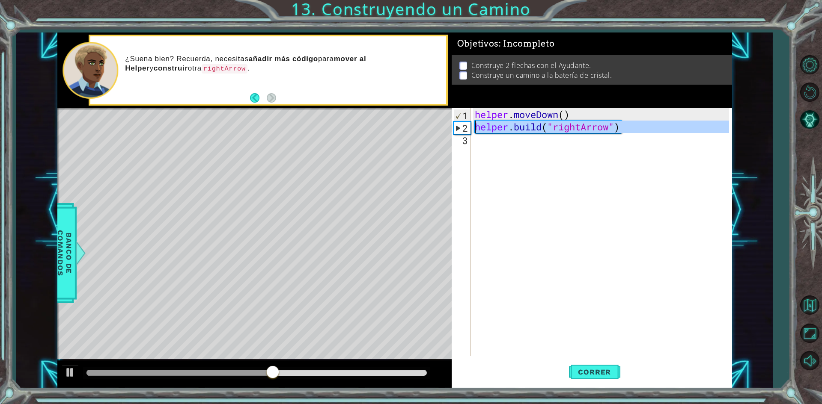
click at [463, 128] on div "2" at bounding box center [462, 128] width 17 height 12
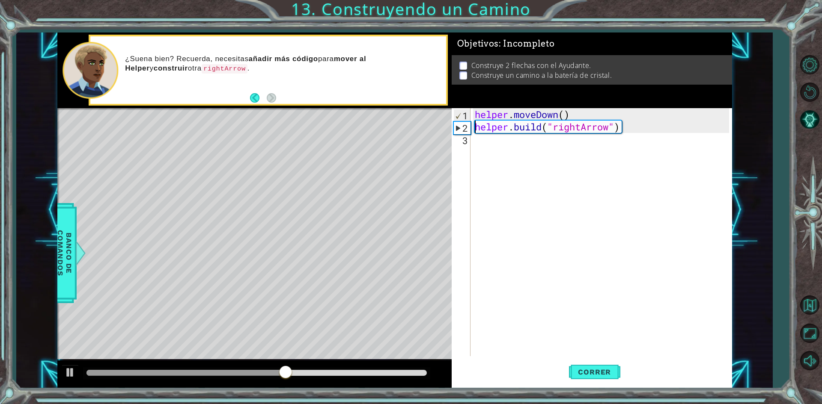
click at [463, 128] on div "2" at bounding box center [462, 128] width 17 height 12
type textarea "[DOMAIN_NAME]("rightArrow")"
click at [552, 146] on div "helper . moveDown ( ) helper . build ( "rightArrow" )" at bounding box center [603, 244] width 260 height 273
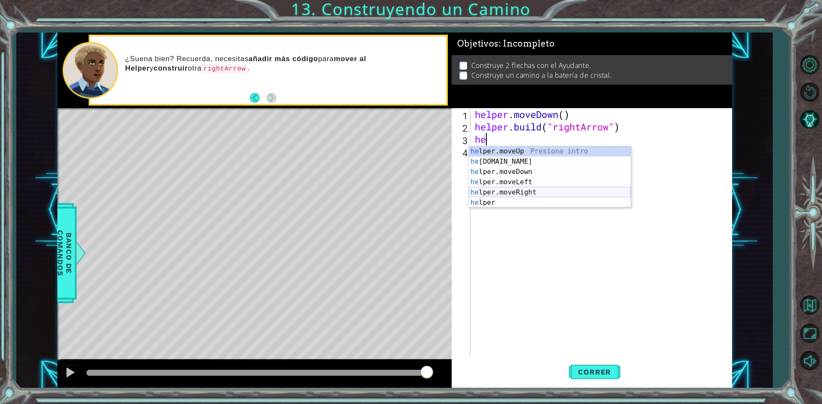
click at [568, 195] on div "he lper.moveUp Presiona intro he [DOMAIN_NAME] Presiona intro he lper.moveDown …" at bounding box center [550, 187] width 162 height 82
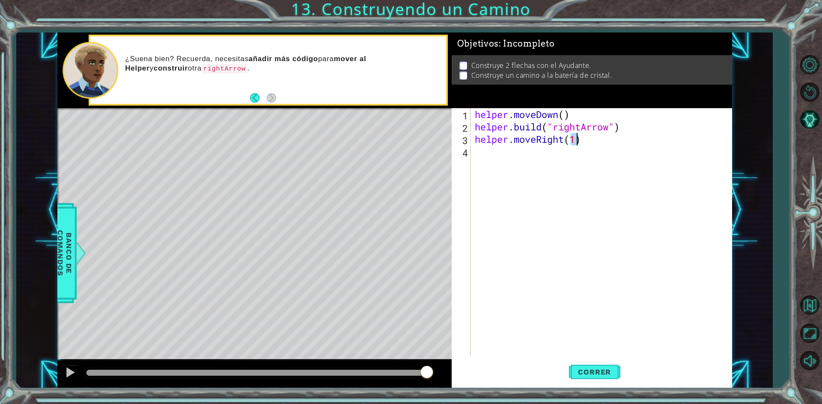
type textarea "helper.moveRight(2)"
click at [483, 154] on div "helper . moveDown ( ) helper . build ( "rightArrow" ) helper . moveRight ( 2 )" at bounding box center [603, 244] width 260 height 273
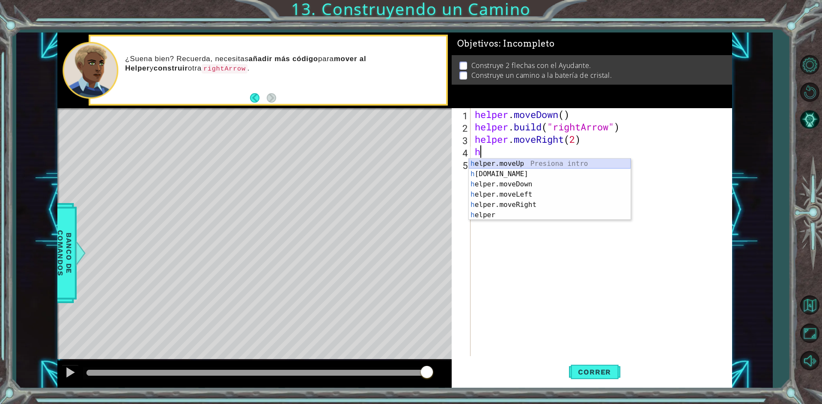
click at [488, 160] on div "h elper.moveUp Presiona intro h [DOMAIN_NAME] Presiona intro h elper.moveDown P…" at bounding box center [550, 200] width 162 height 82
type textarea "helper.moveUp(1)"
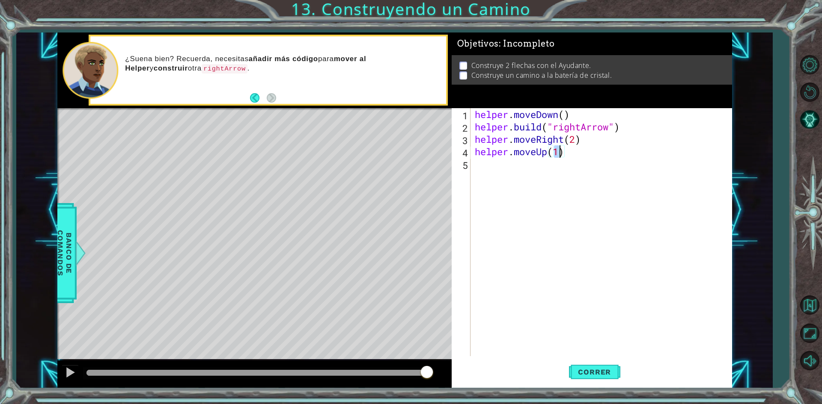
click at [487, 163] on div "helper . moveDown ( ) helper . build ( "rightArrow" ) helper . moveRight ( 2 ) …" at bounding box center [603, 244] width 260 height 273
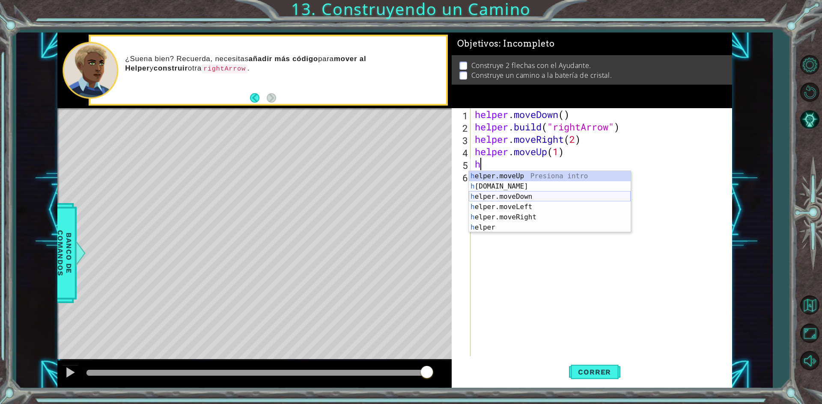
click at [508, 197] on div "h elper.moveUp Presiona intro h [DOMAIN_NAME] Presiona intro h elper.moveDown P…" at bounding box center [550, 212] width 162 height 82
type textarea "helper.moveDown(1)"
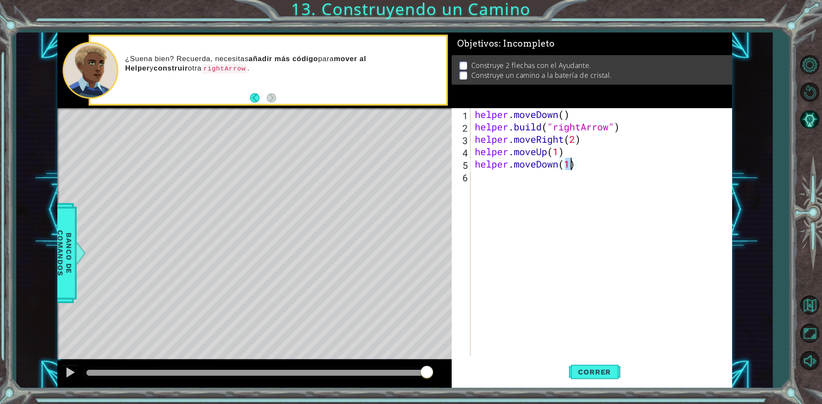
click at [499, 187] on div "helper . moveDown ( ) helper . build ( "rightArrow" ) helper . moveRight ( 2 ) …" at bounding box center [603, 244] width 260 height 273
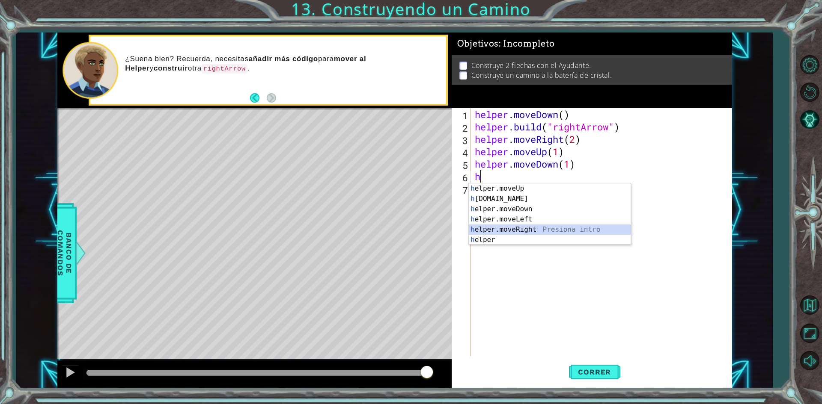
click at [502, 228] on div "h elper.moveUp Presiona intro h [DOMAIN_NAME] Presiona intro h elper.moveDown P…" at bounding box center [550, 225] width 162 height 82
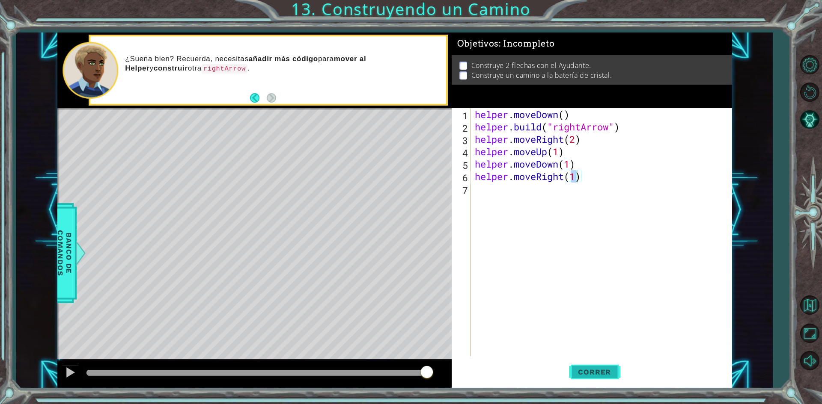
click at [583, 369] on span "Correr" at bounding box center [594, 372] width 50 height 9
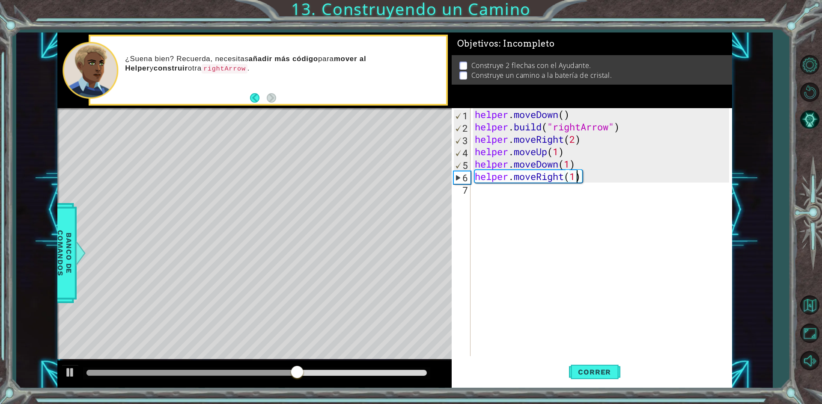
click at [574, 152] on div "helper . moveDown ( ) helper . build ( "rightArrow" ) helper . moveRight ( 2 ) …" at bounding box center [603, 244] width 260 height 273
type textarea "helper.moveUp(1)"
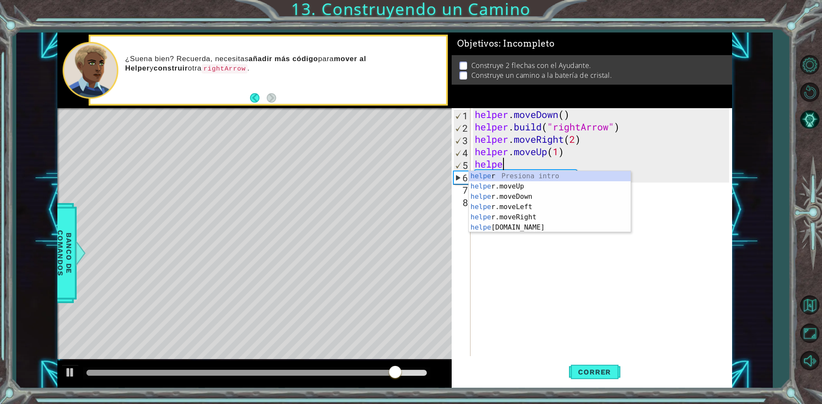
scroll to position [0, 1]
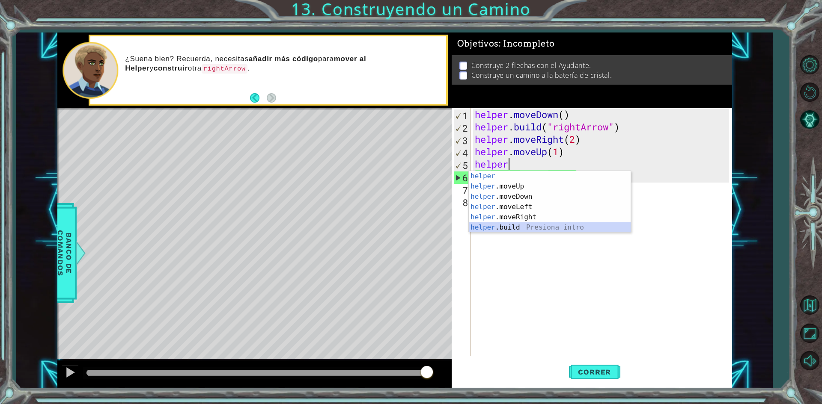
click at [536, 229] on div "helper Presiona intro helper .moveUp Presiona intro helper .moveDown Presiona i…" at bounding box center [550, 212] width 162 height 82
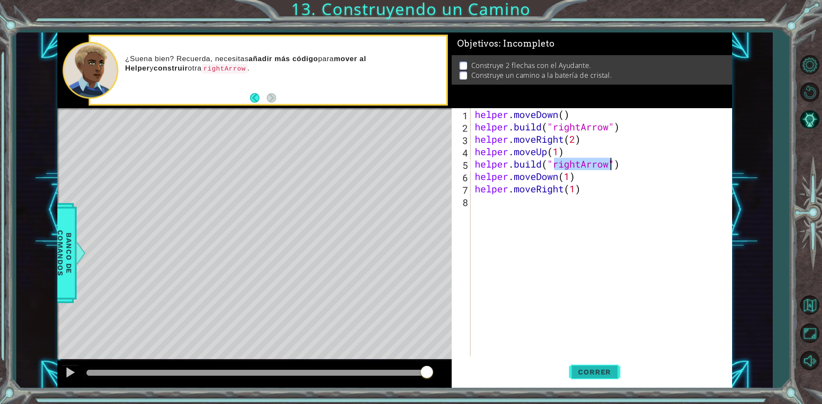
type textarea "[DOMAIN_NAME]("rightArrow")"
click at [580, 372] on span "Correr" at bounding box center [594, 372] width 50 height 9
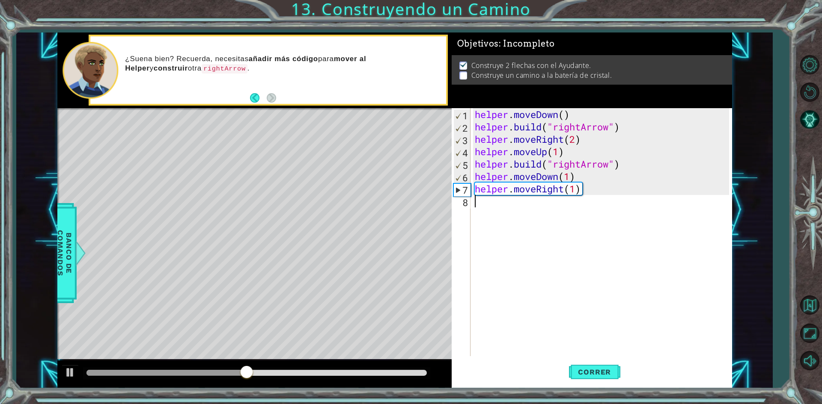
click at [485, 208] on div "helper . moveDown ( ) helper . build ( "rightArrow" ) helper . moveRight ( 2 ) …" at bounding box center [603, 244] width 260 height 273
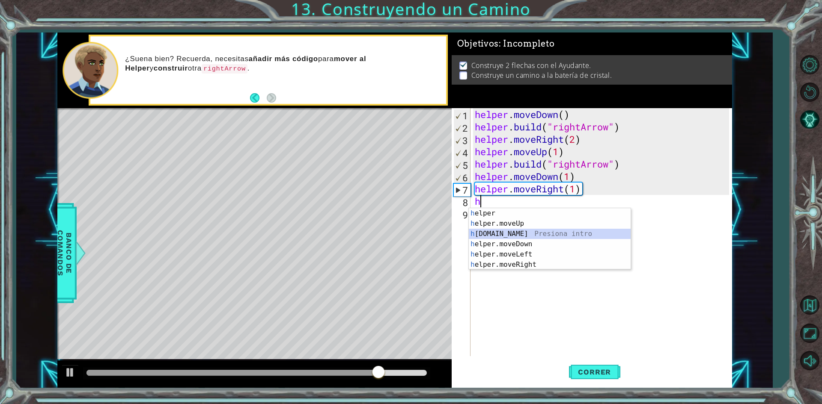
click at [490, 234] on div "h elper Presiona intro h elper.moveUp Presiona intro h [DOMAIN_NAME] Presiona i…" at bounding box center [550, 249] width 162 height 82
type textarea "[DOMAIN_NAME]("rightArrow")"
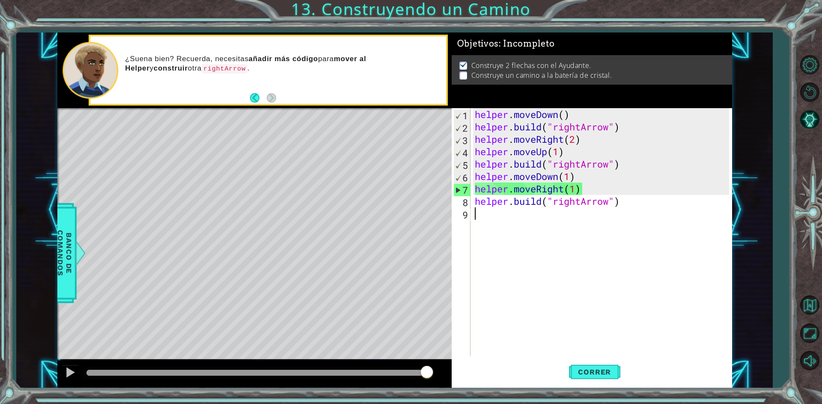
click at [487, 215] on div "helper . moveDown ( ) helper . build ( "rightArrow" ) helper . moveRight ( 2 ) …" at bounding box center [603, 244] width 260 height 273
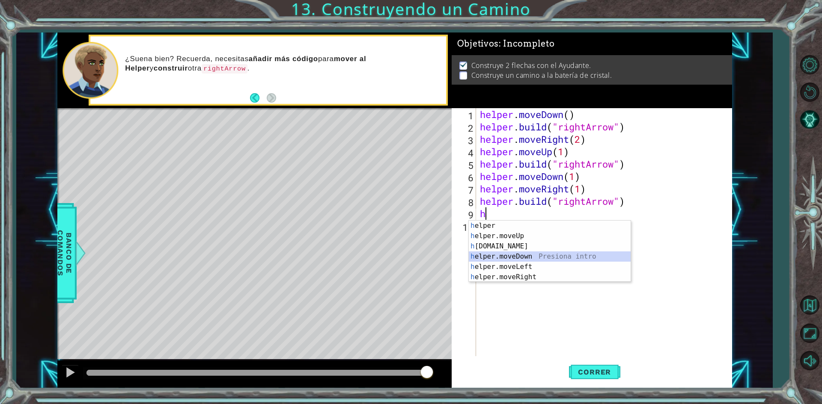
click at [512, 252] on div "h elper Presiona intro h elper.moveUp Presiona intro h [DOMAIN_NAME] Presiona i…" at bounding box center [550, 262] width 162 height 82
type textarea "helper.moveDown(1)"
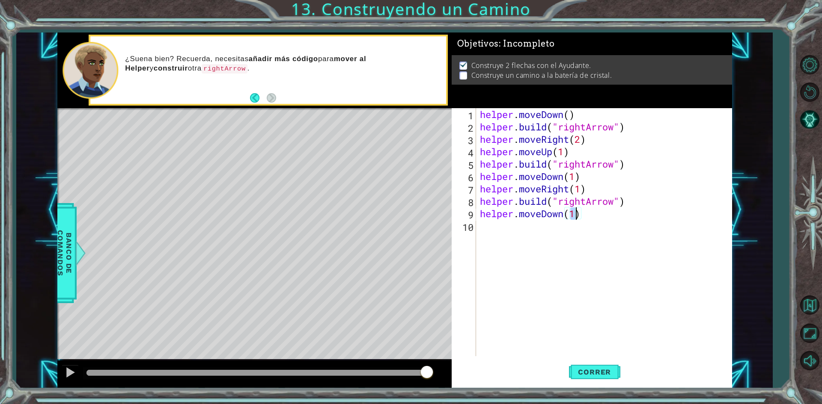
click at [480, 229] on div "helper . moveDown ( ) helper . build ( "rightArrow" ) helper . moveRight ( 2 ) …" at bounding box center [605, 244] width 255 height 273
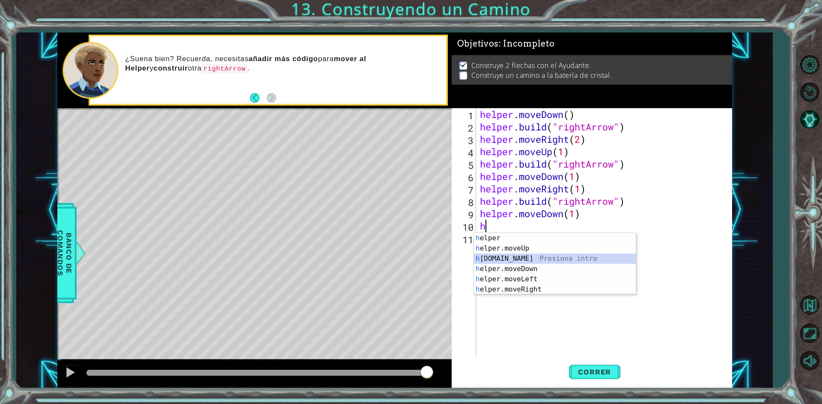
click at [500, 259] on div "h elper Presiona intro h elper.moveUp Presiona intro h [DOMAIN_NAME] Presiona i…" at bounding box center [555, 274] width 162 height 82
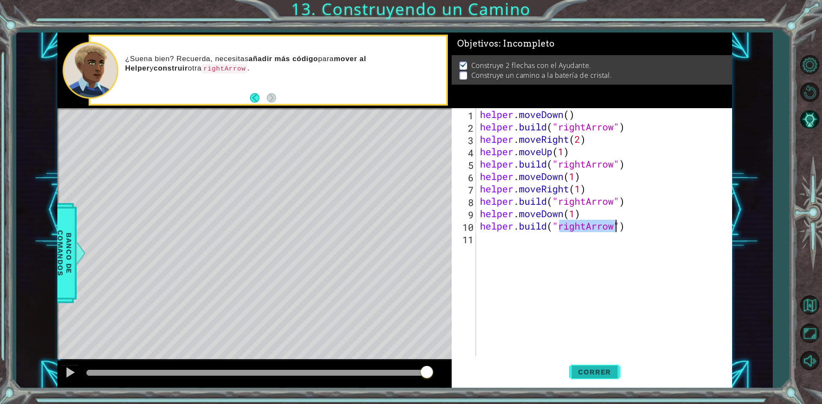
type textarea "[DOMAIN_NAME]("rightArrow")"
click at [588, 374] on span "Correr" at bounding box center [594, 372] width 50 height 9
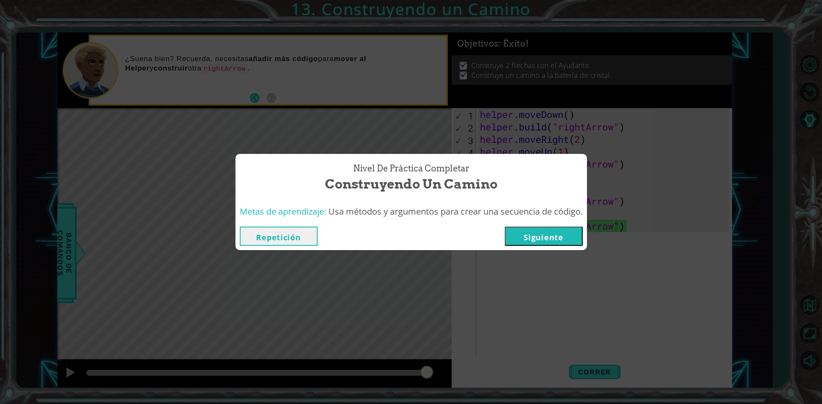
click at [543, 233] on button "Siguiente" at bounding box center [544, 236] width 78 height 19
